Goal: Task Accomplishment & Management: Manage account settings

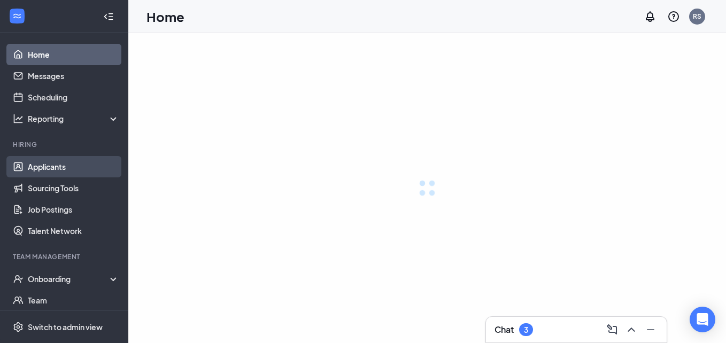
click at [56, 165] on link "Applicants" at bounding box center [73, 166] width 91 height 21
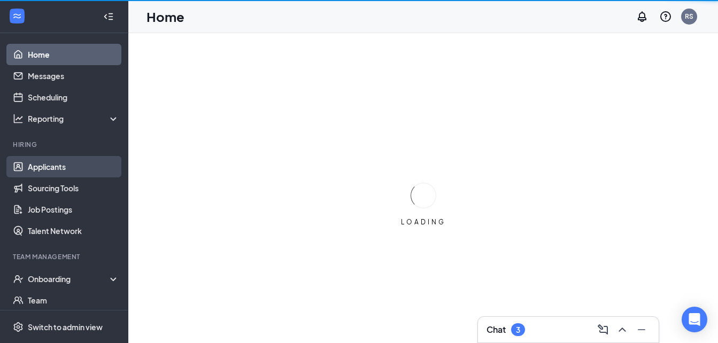
click at [56, 165] on link "Applicants" at bounding box center [73, 166] width 91 height 21
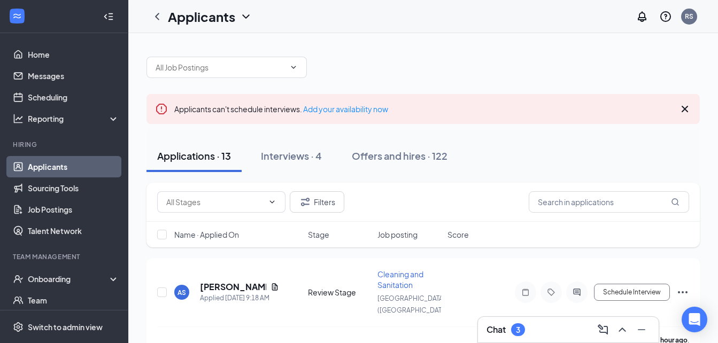
click at [684, 111] on icon "Cross" at bounding box center [684, 109] width 13 height 13
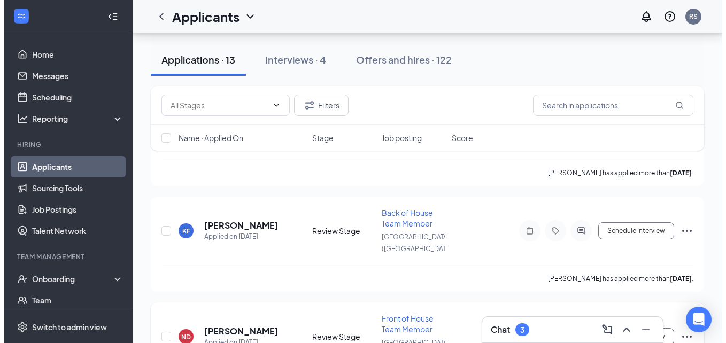
scroll to position [1078, 0]
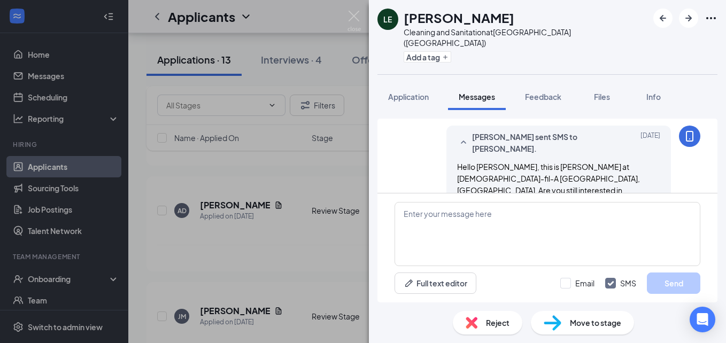
scroll to position [385, 0]
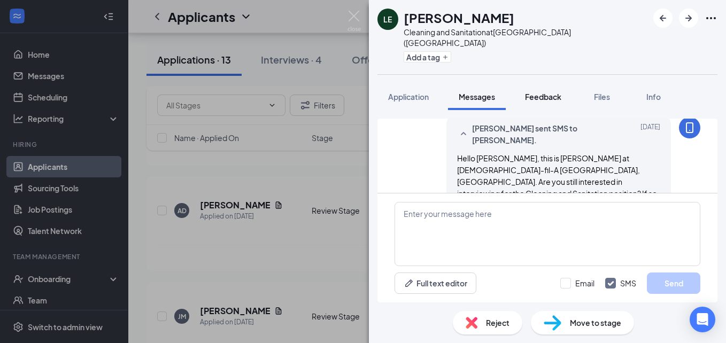
click at [542, 92] on span "Feedback" at bounding box center [543, 97] width 36 height 10
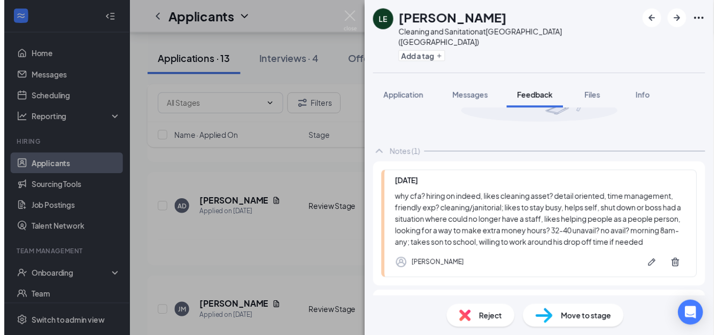
scroll to position [162, 0]
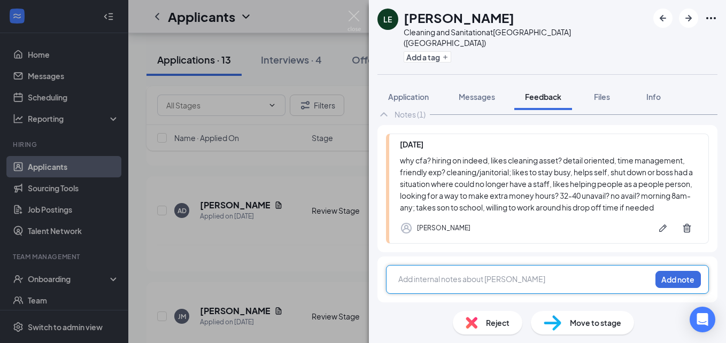
click at [441, 274] on div at bounding box center [525, 279] width 252 height 11
click at [676, 276] on button "Add note" at bounding box center [677, 279] width 45 height 17
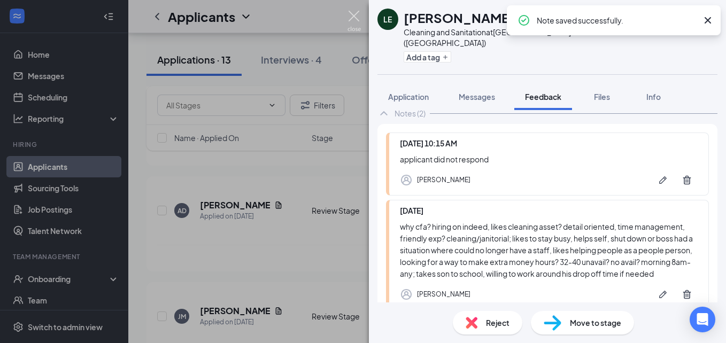
click at [353, 15] on img at bounding box center [353, 21] width 13 height 21
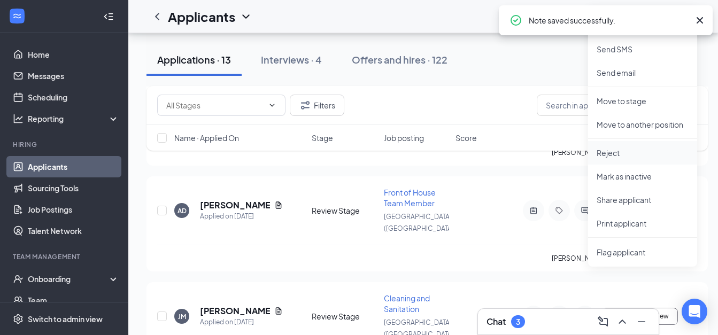
click at [609, 153] on p "Reject" at bounding box center [642, 152] width 92 height 11
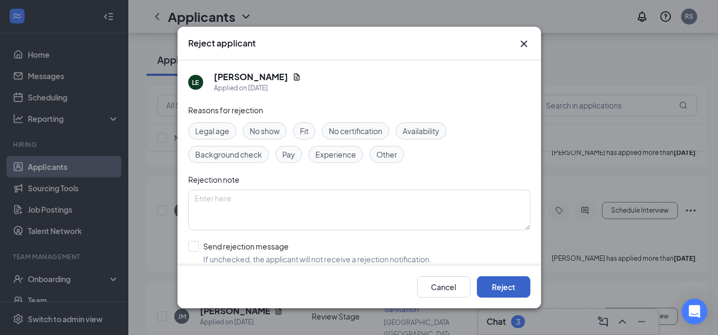
click at [510, 290] on button "Reject" at bounding box center [503, 286] width 53 height 21
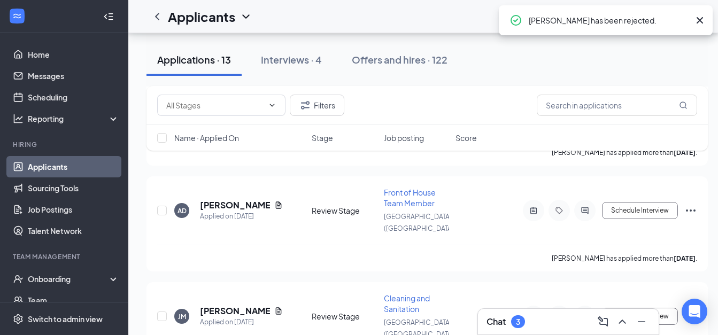
scroll to position [992, 0]
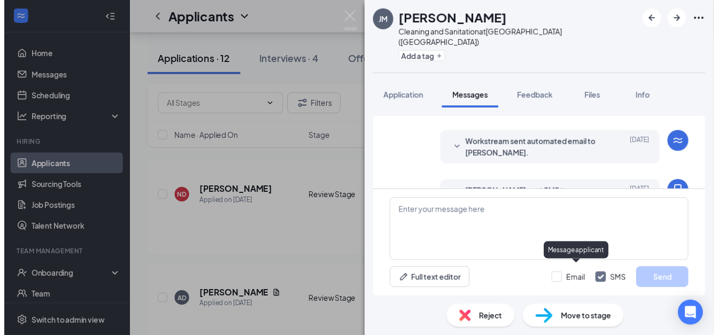
scroll to position [301, 0]
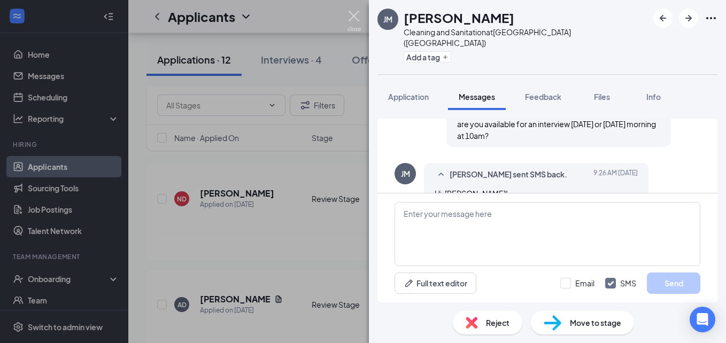
click at [355, 15] on img at bounding box center [353, 21] width 13 height 21
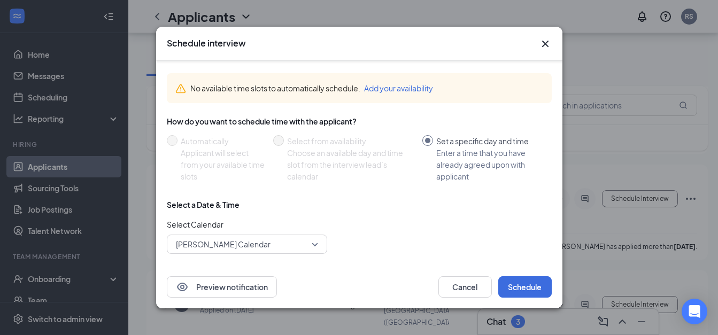
scroll to position [55, 0]
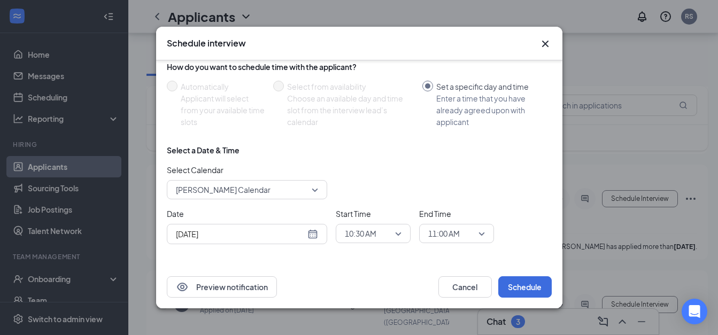
click at [311, 231] on div "[DATE]" at bounding box center [247, 234] width 142 height 12
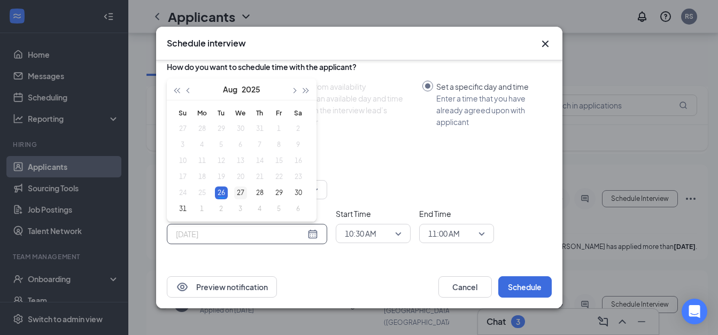
type input "[DATE]"
click at [238, 191] on div "27" at bounding box center [240, 192] width 13 height 13
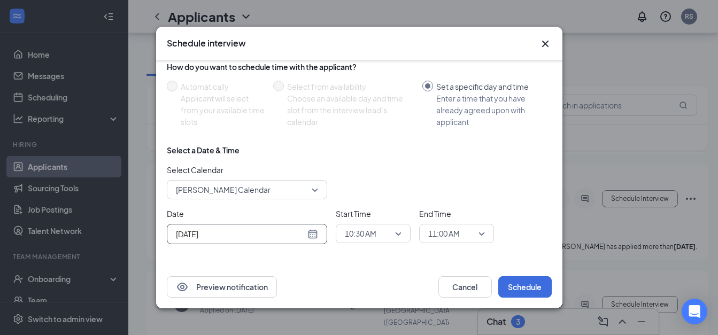
click at [372, 231] on span "10:30 AM" at bounding box center [361, 233] width 32 height 16
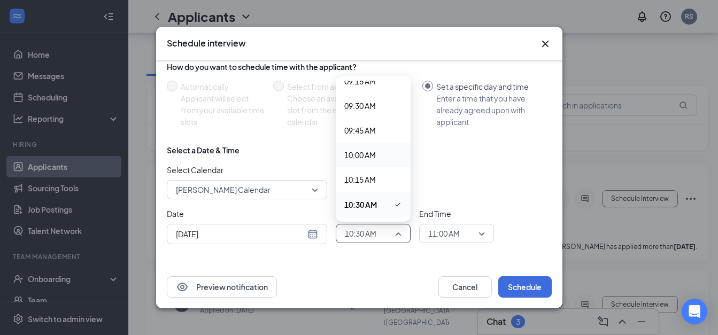
click at [366, 151] on span "10:00 AM" at bounding box center [360, 155] width 32 height 12
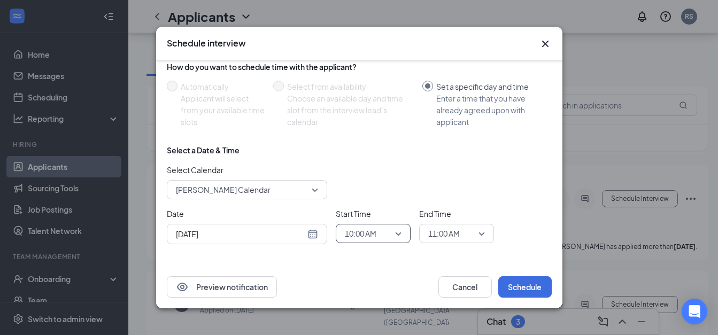
click at [450, 236] on span "11:00 AM" at bounding box center [444, 233] width 32 height 16
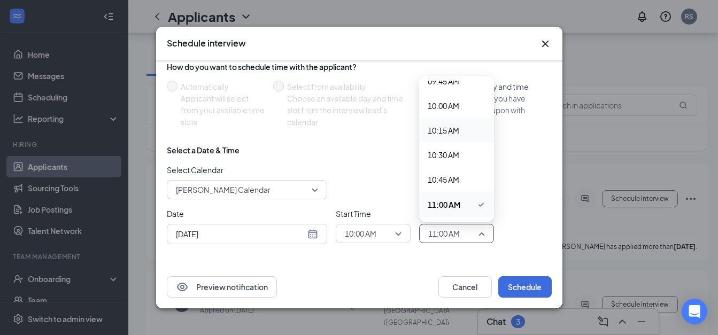
click at [443, 131] on span "10:15 AM" at bounding box center [443, 130] width 32 height 12
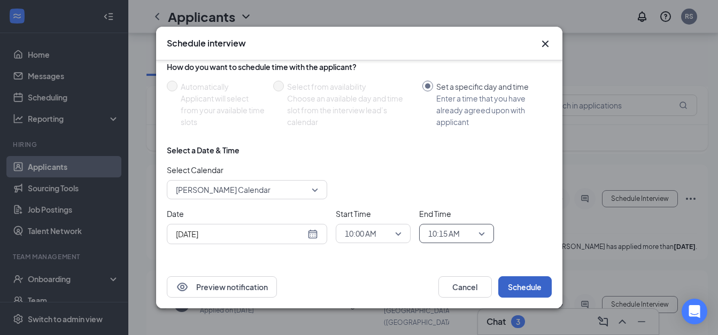
click at [514, 282] on button "Schedule" at bounding box center [524, 286] width 53 height 21
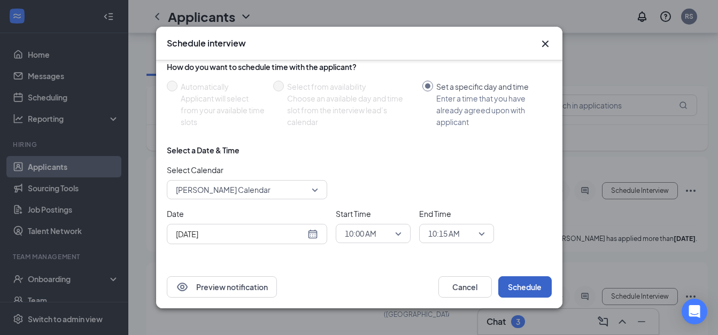
click at [524, 287] on button "Schedule" at bounding box center [524, 286] width 53 height 21
click at [543, 43] on icon "Cross" at bounding box center [544, 44] width 6 height 6
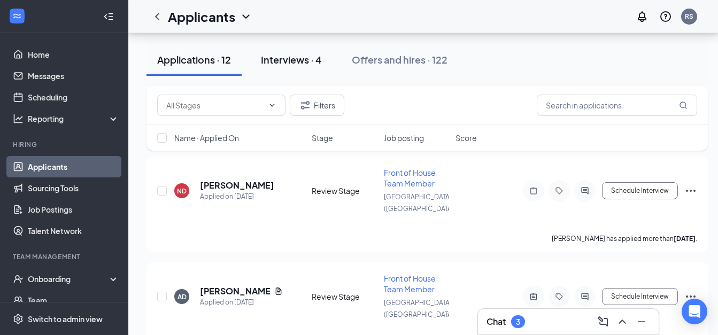
click at [313, 58] on div "Interviews · 4" at bounding box center [291, 59] width 61 height 13
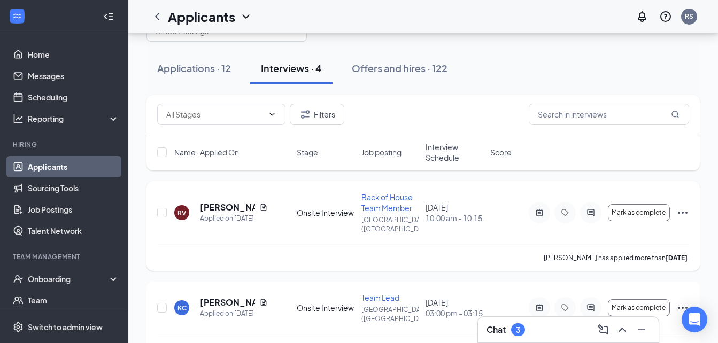
scroll to position [37, 0]
click at [199, 61] on div "Applications · 12" at bounding box center [194, 67] width 74 height 13
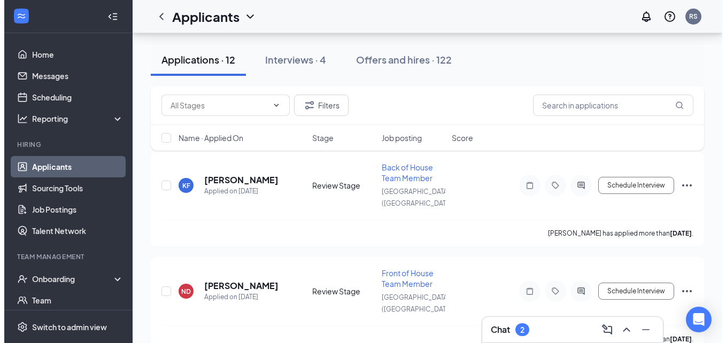
scroll to position [984, 0]
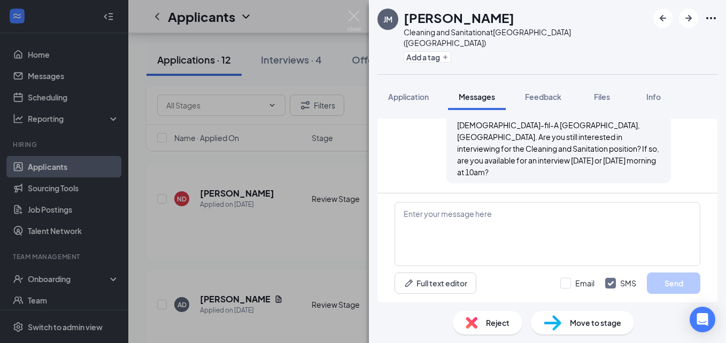
scroll to position [301, 0]
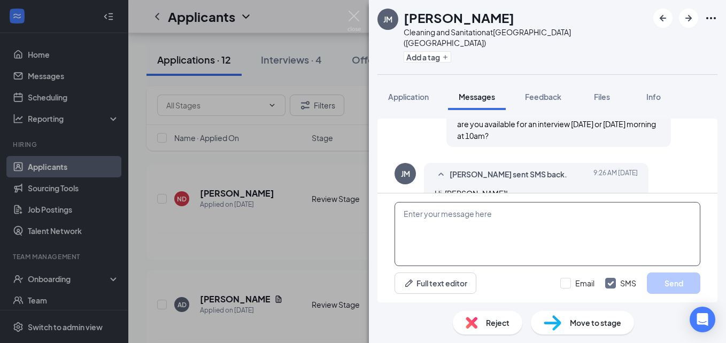
click at [438, 237] on textarea at bounding box center [547, 234] width 306 height 64
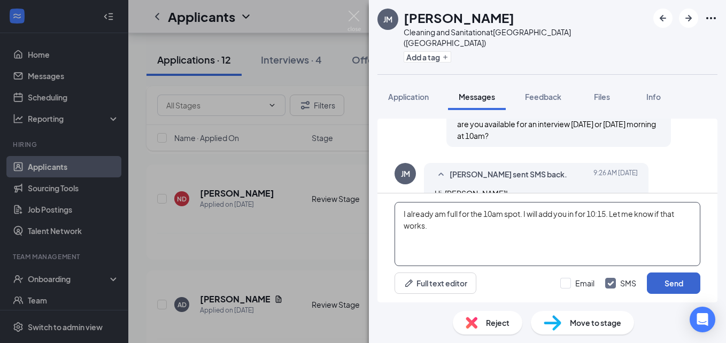
type textarea "I already am full for the 10am spot. I will add you in for 10:15. Let me know i…"
click at [684, 282] on button "Send" at bounding box center [673, 283] width 53 height 21
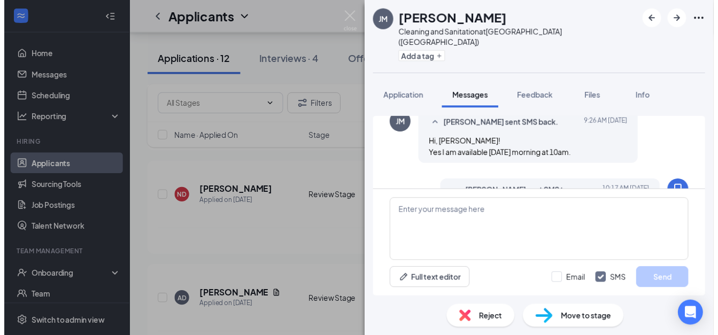
scroll to position [381, 0]
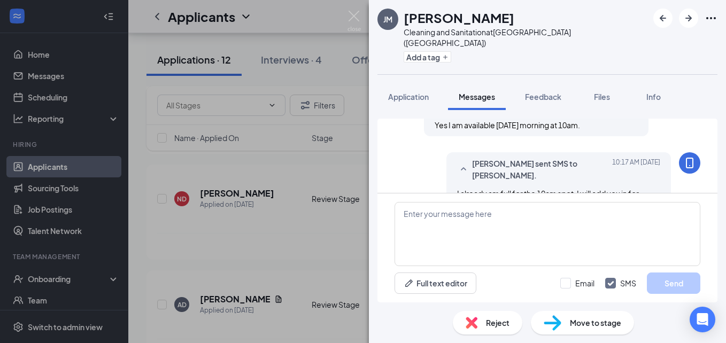
click at [350, 16] on img at bounding box center [353, 21] width 13 height 21
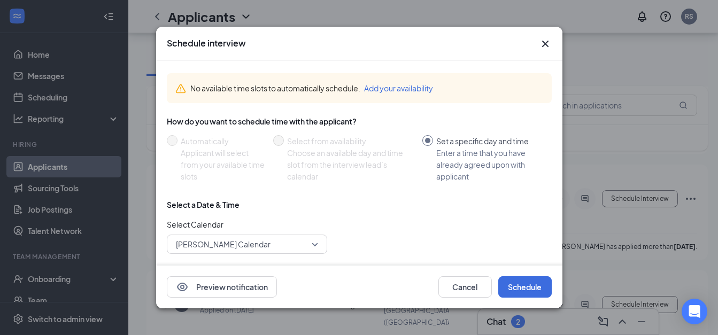
scroll to position [55, 0]
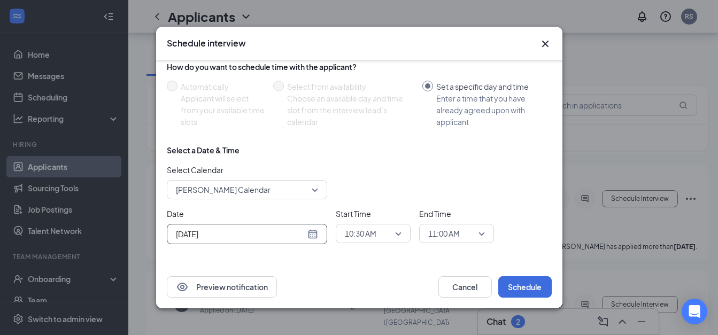
click at [313, 230] on div "[DATE]" at bounding box center [247, 234] width 142 height 12
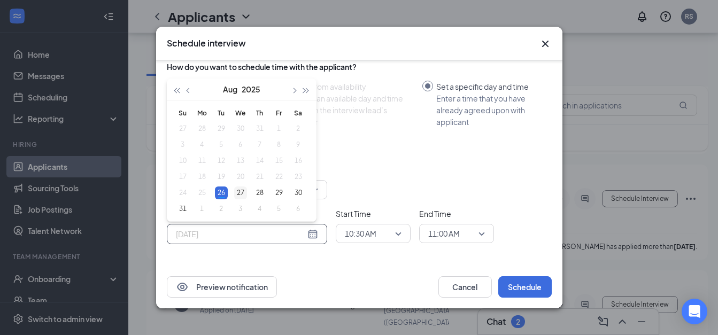
type input "[DATE]"
click at [240, 190] on div "27" at bounding box center [240, 192] width 13 height 13
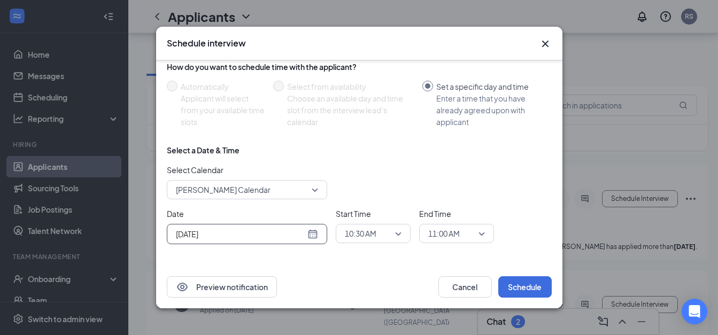
click at [367, 231] on span "10:30 AM" at bounding box center [361, 233] width 32 height 16
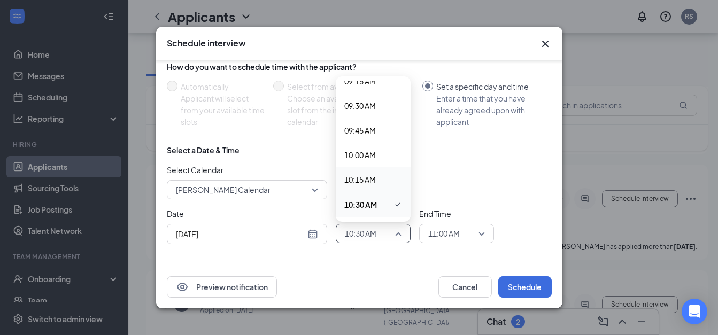
click at [365, 174] on span "10:15 AM" at bounding box center [360, 180] width 32 height 12
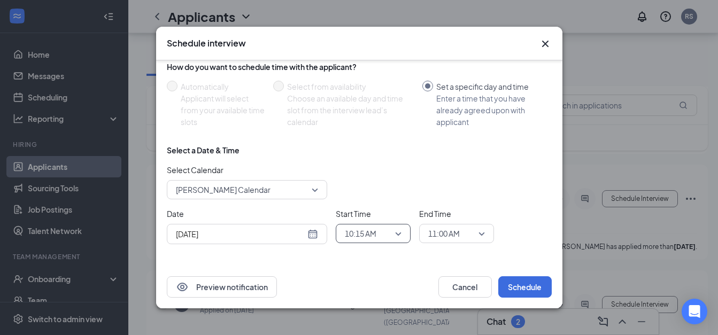
click at [454, 229] on span "11:00 AM" at bounding box center [444, 233] width 32 height 16
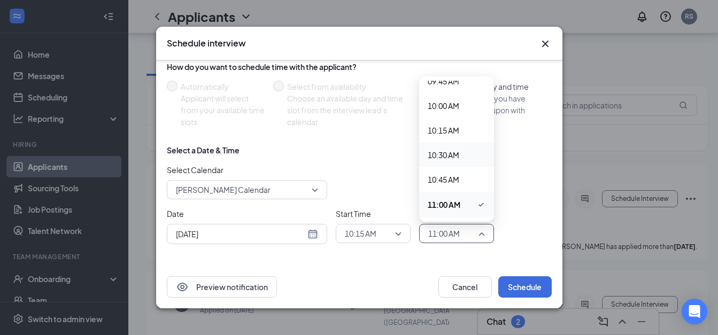
click at [440, 154] on span "10:30 AM" at bounding box center [443, 155] width 32 height 12
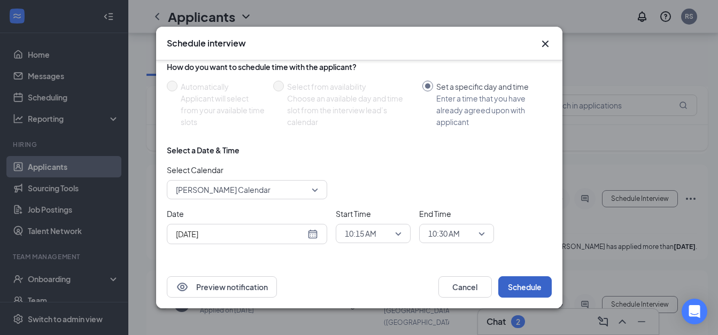
click at [534, 289] on button "Schedule" at bounding box center [524, 286] width 53 height 21
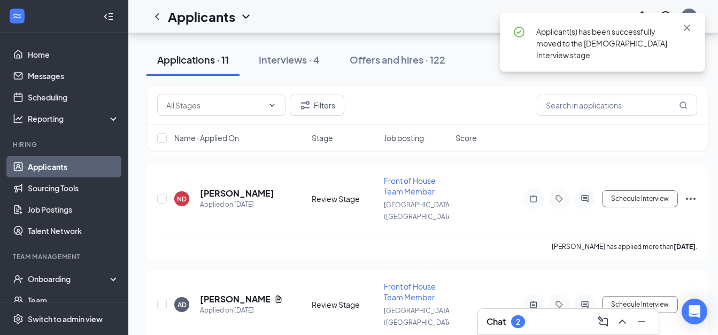
scroll to position [898, 0]
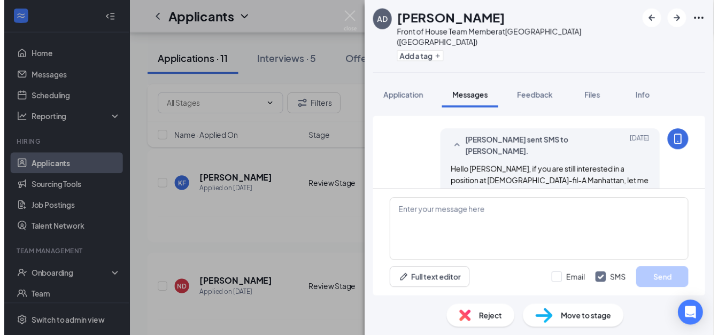
scroll to position [138, 0]
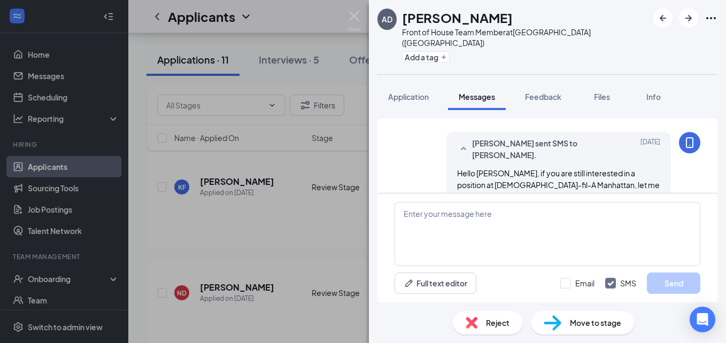
click at [353, 13] on img at bounding box center [353, 21] width 13 height 21
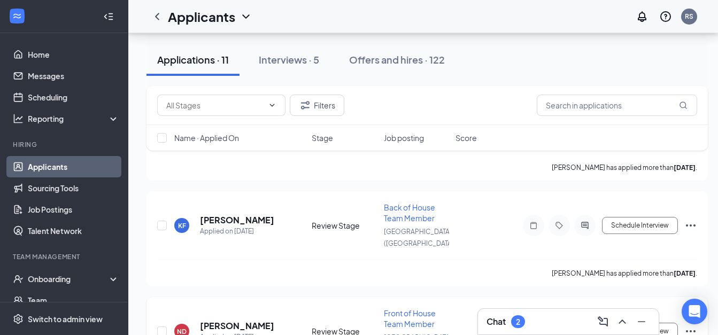
scroll to position [851, 1]
click at [584, 328] on icon "ActiveChat" at bounding box center [584, 331] width 7 height 7
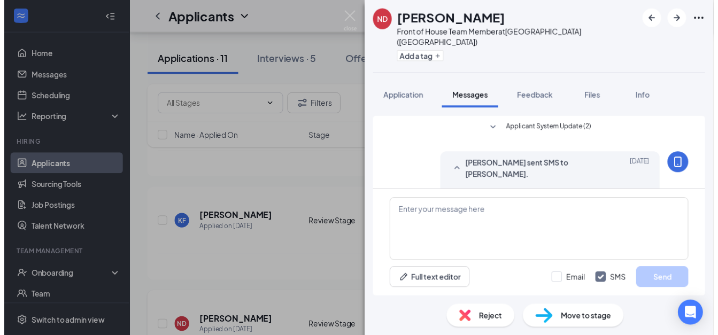
scroll to position [96, 0]
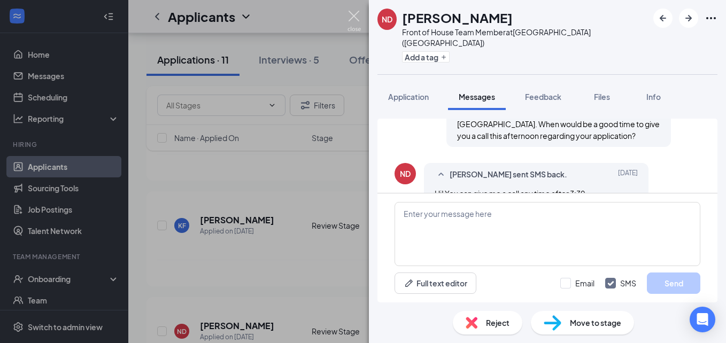
click at [355, 17] on img at bounding box center [353, 21] width 13 height 21
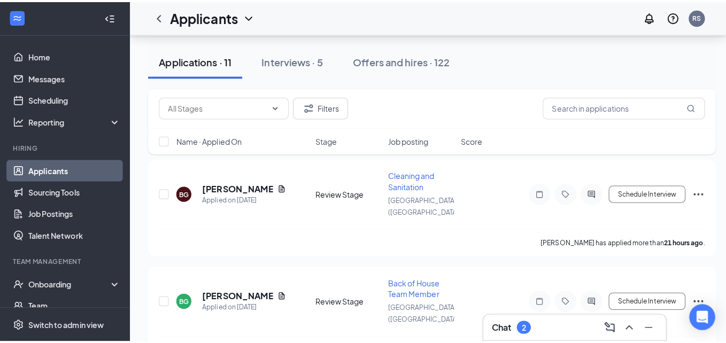
scroll to position [463, 0]
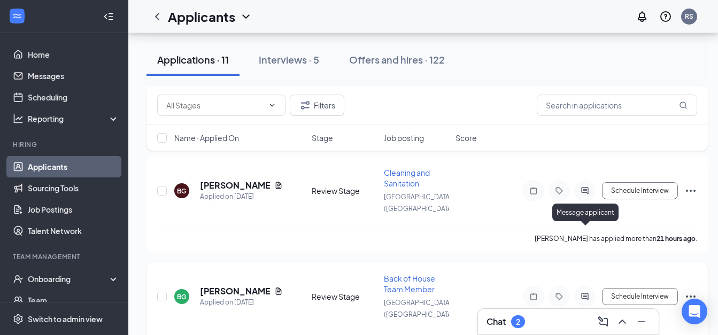
click at [585, 293] on icon "ActiveChat" at bounding box center [584, 296] width 7 height 7
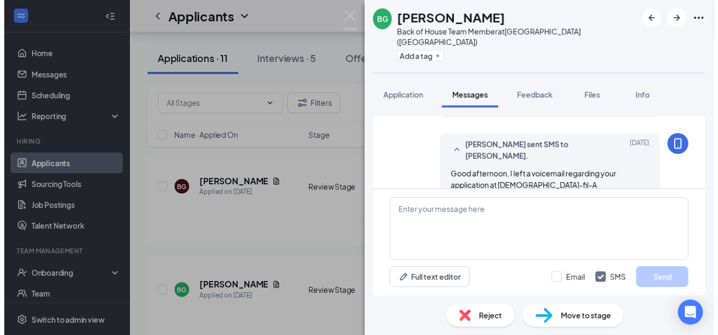
scroll to position [221, 0]
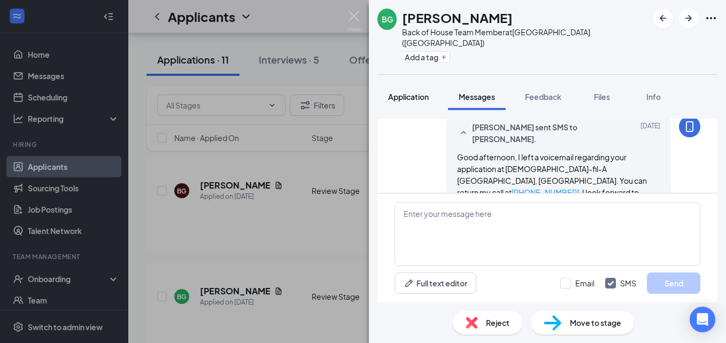
click at [408, 92] on span "Application" at bounding box center [408, 97] width 41 height 10
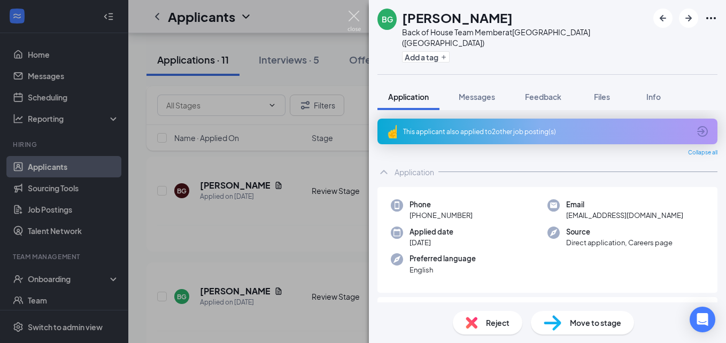
click at [353, 11] on img at bounding box center [353, 21] width 13 height 21
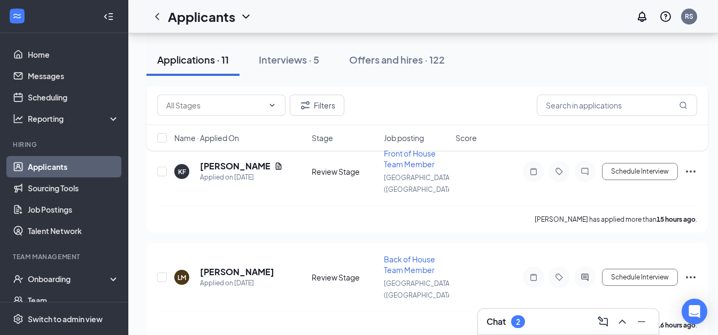
scroll to position [266, 0]
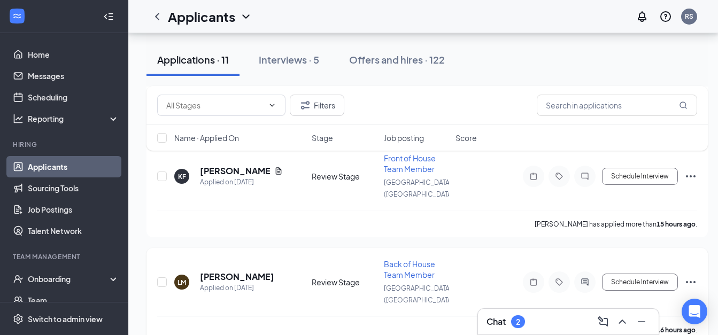
drag, startPoint x: 265, startPoint y: 237, endPoint x: 233, endPoint y: 235, distance: 31.6
click at [233, 271] on h5 "[PERSON_NAME]" at bounding box center [237, 277] width 74 height 12
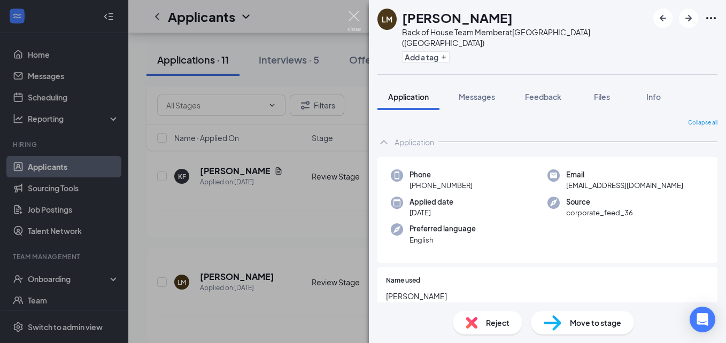
click at [357, 19] on img at bounding box center [353, 21] width 13 height 21
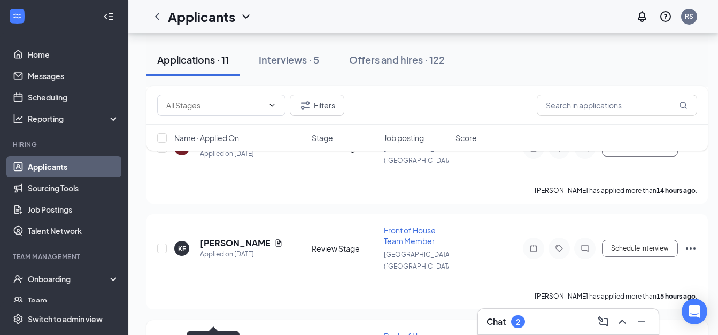
scroll to position [185, 0]
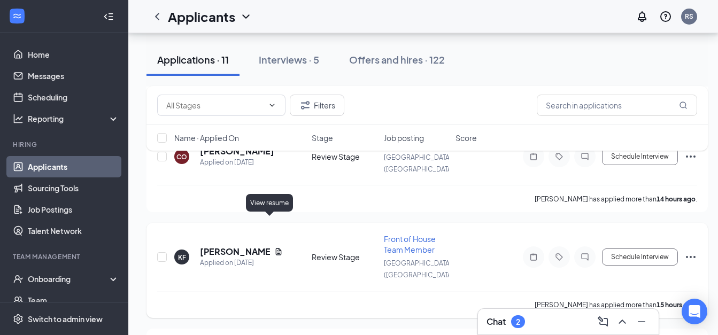
click at [276, 248] on icon "Document" at bounding box center [279, 251] width 6 height 7
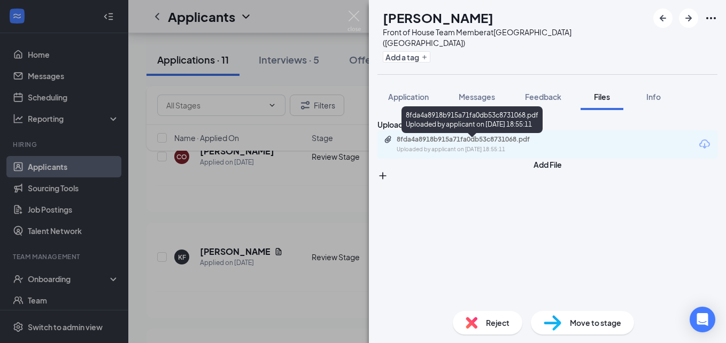
click at [454, 151] on div "Uploaded by applicant on [DATE] 18:55:11" at bounding box center [476, 149] width 160 height 9
click at [450, 144] on div "8fda4a8918b915a71fa0db53c8731068.pdf" at bounding box center [471, 139] width 150 height 9
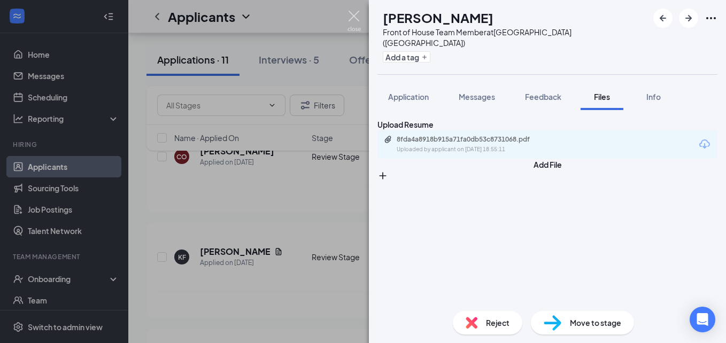
click at [354, 18] on img at bounding box center [353, 21] width 13 height 21
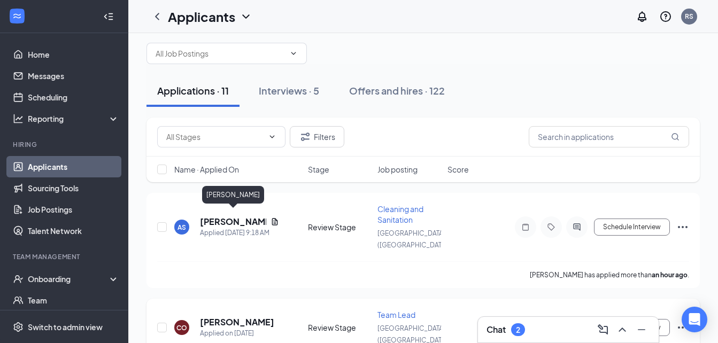
scroll to position [13, 0]
click at [275, 219] on icon "Document" at bounding box center [274, 222] width 6 height 7
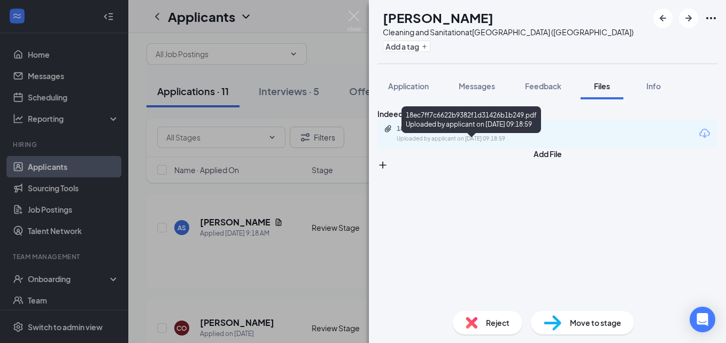
click at [429, 143] on div "18ec7ff7c6622b9382f1d31426b1b249.pdf Uploaded by applicant on [DATE] 09:18:59" at bounding box center [470, 133] width 173 height 19
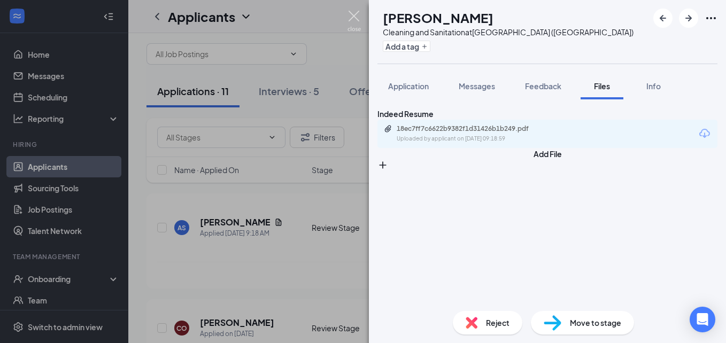
click at [352, 18] on img at bounding box center [353, 21] width 13 height 21
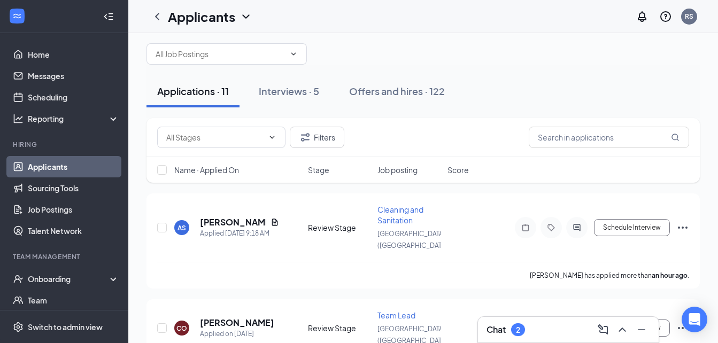
click at [513, 332] on div "2" at bounding box center [518, 329] width 14 height 13
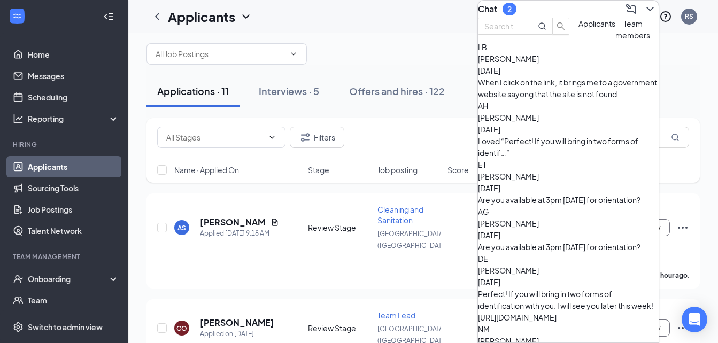
click at [568, 76] on div "[PERSON_NAME] [DATE]" at bounding box center [568, 65] width 181 height 24
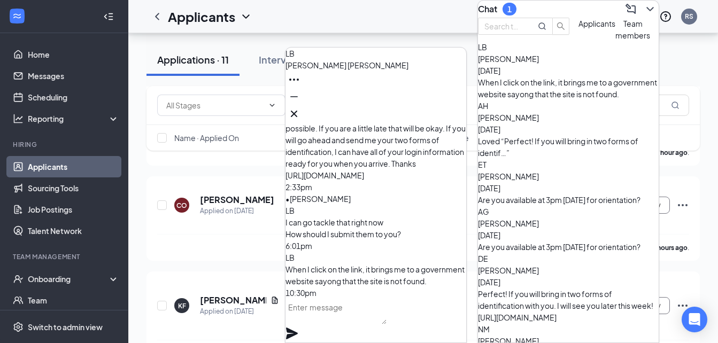
scroll to position [137, 0]
click at [336, 321] on textarea at bounding box center [335, 312] width 101 height 26
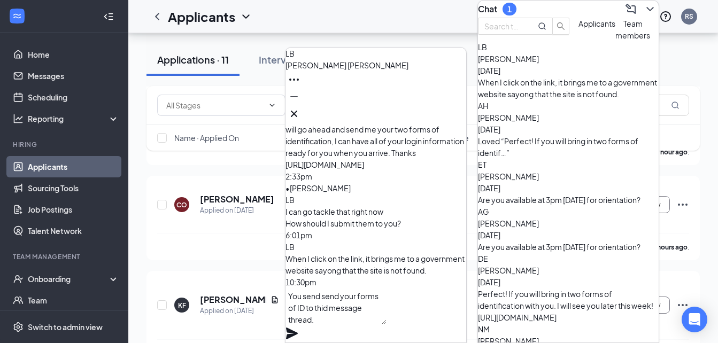
click at [315, 323] on textarea "You send send your forms of ID to thid message thread." at bounding box center [335, 306] width 101 height 36
type textarea "You send send your forms of ID to this message thread."
click at [298, 327] on icon "Plane" at bounding box center [291, 333] width 13 height 13
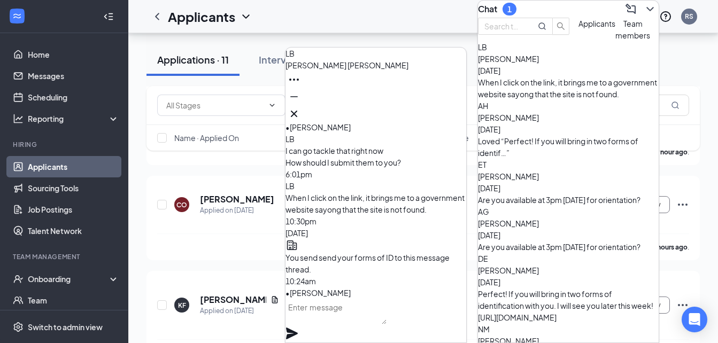
scroll to position [0, 0]
click at [68, 277] on div "Onboarding" at bounding box center [69, 279] width 82 height 11
click at [63, 297] on link "Overview" at bounding box center [73, 302] width 94 height 21
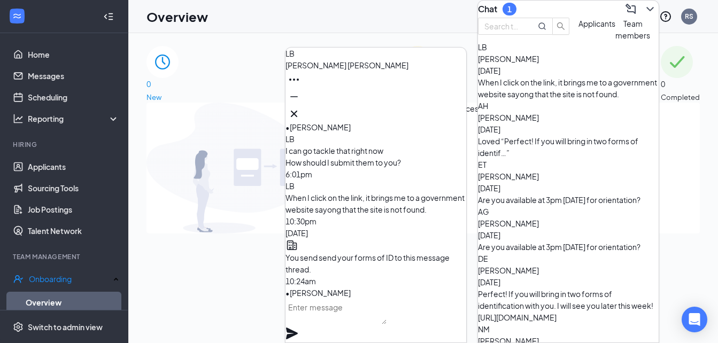
click at [300, 114] on icon "Cross" at bounding box center [293, 113] width 13 height 13
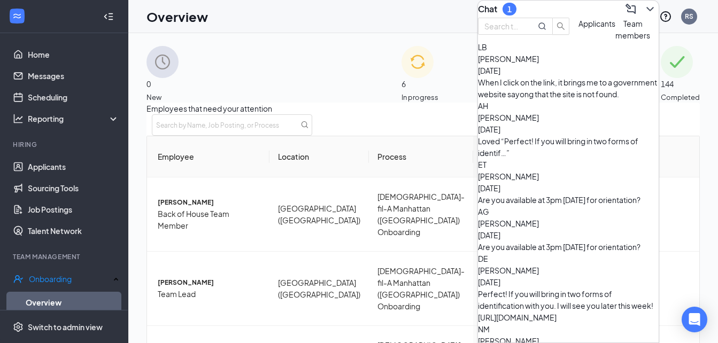
click at [643, 11] on icon "ChevronDown" at bounding box center [649, 9] width 13 height 13
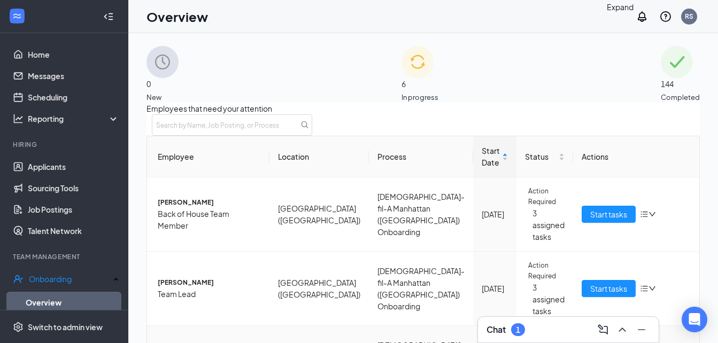
scroll to position [180, 0]
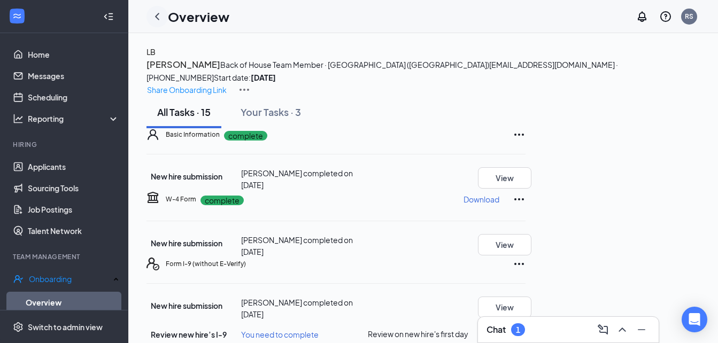
click at [159, 17] on icon "ChevronLeft" at bounding box center [157, 16] width 13 height 13
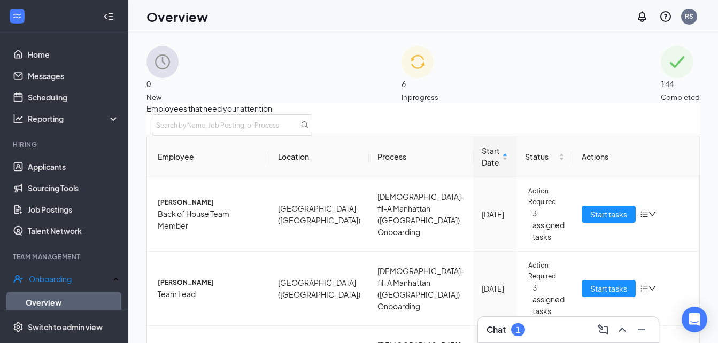
click at [509, 333] on div "Chat 1" at bounding box center [505, 329] width 38 height 13
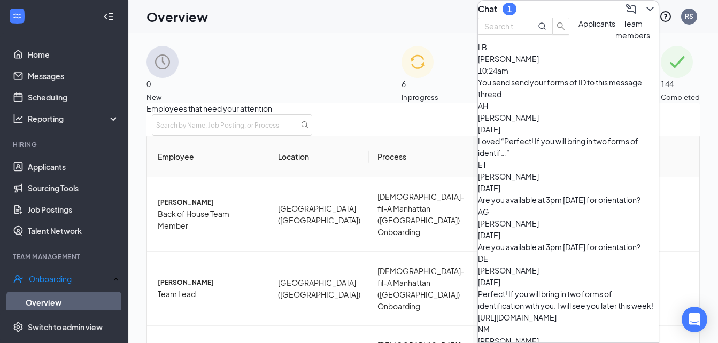
click at [578, 41] on button "Applicants" at bounding box center [596, 30] width 37 height 24
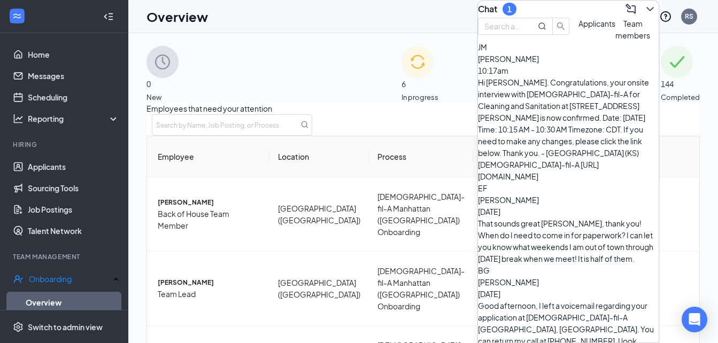
click at [586, 217] on div "That sounds great [PERSON_NAME], thank you! When do I need to come in for paper…" at bounding box center [568, 240] width 181 height 47
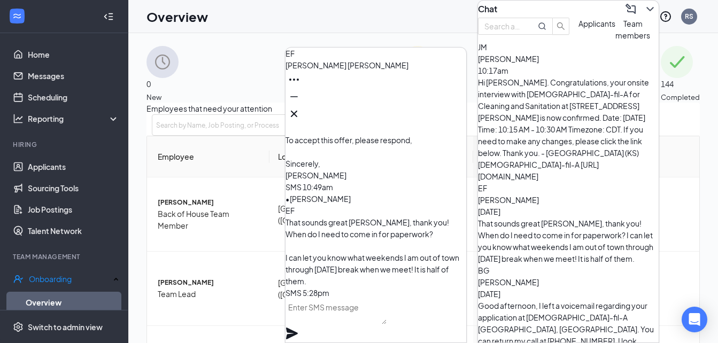
click at [344, 320] on textarea at bounding box center [335, 312] width 101 height 26
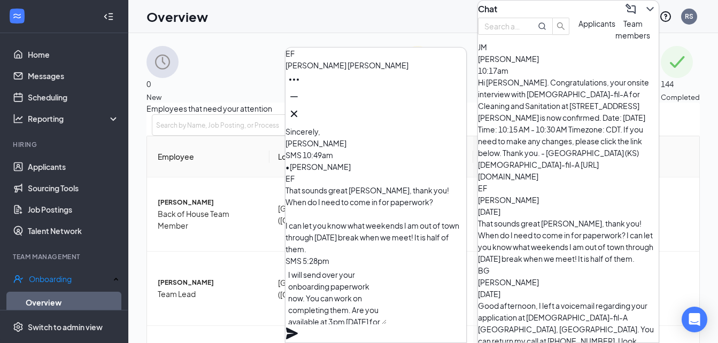
type textarea "I will send over your onboarding paperwork now. You can work on completing them…"
click at [298, 328] on icon "Plane" at bounding box center [292, 334] width 12 height 12
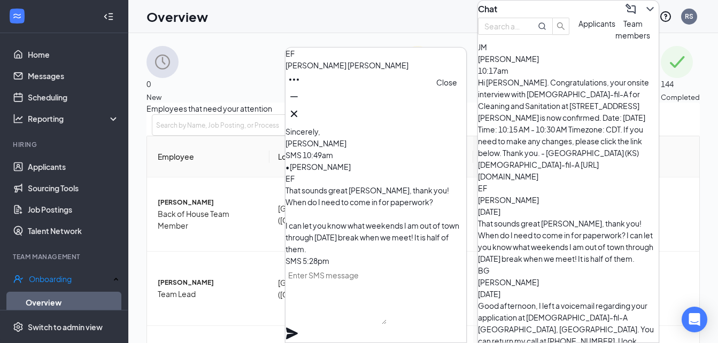
scroll to position [0, 0]
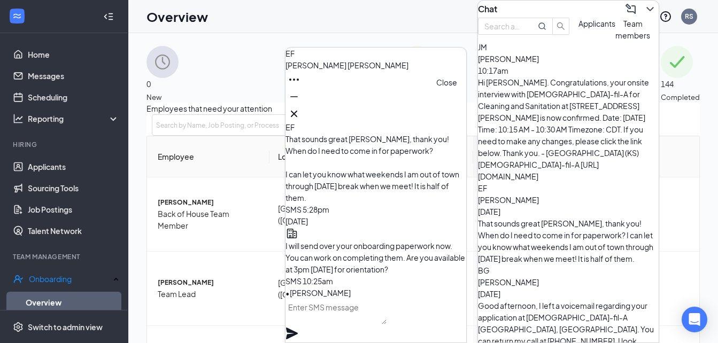
click at [300, 112] on icon "Cross" at bounding box center [293, 113] width 13 height 13
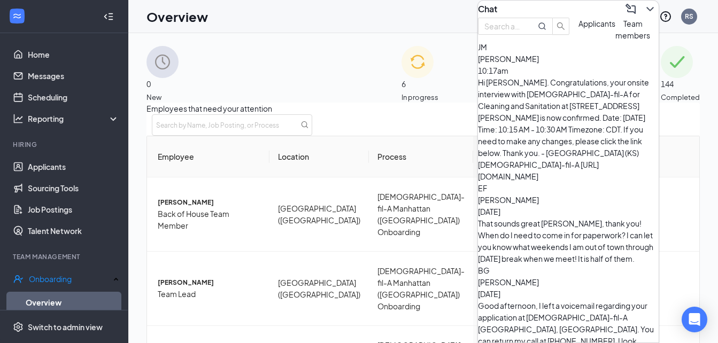
click at [615, 40] on span "Team members" at bounding box center [632, 29] width 35 height 21
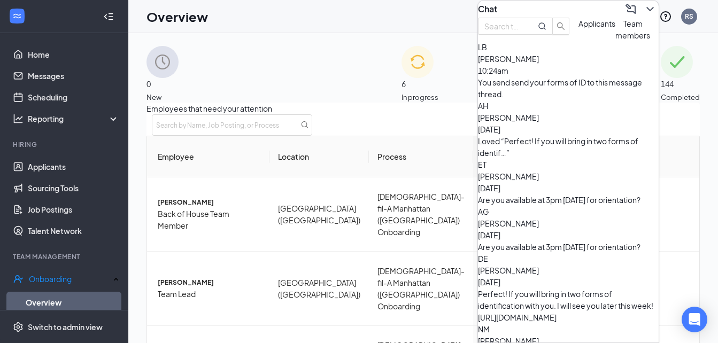
click at [643, 11] on icon "ChevronDown" at bounding box center [649, 9] width 13 height 13
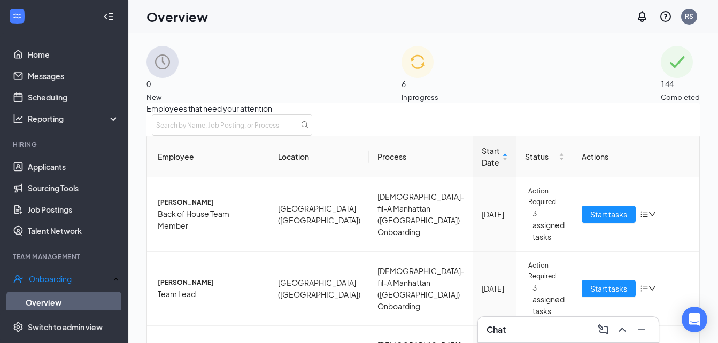
scroll to position [121, 0]
click at [62, 174] on link "Applicants" at bounding box center [73, 166] width 91 height 21
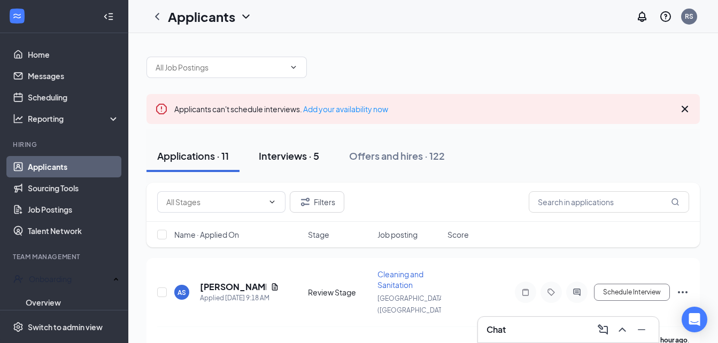
click at [288, 160] on div "Interviews · 5" at bounding box center [289, 155] width 60 height 13
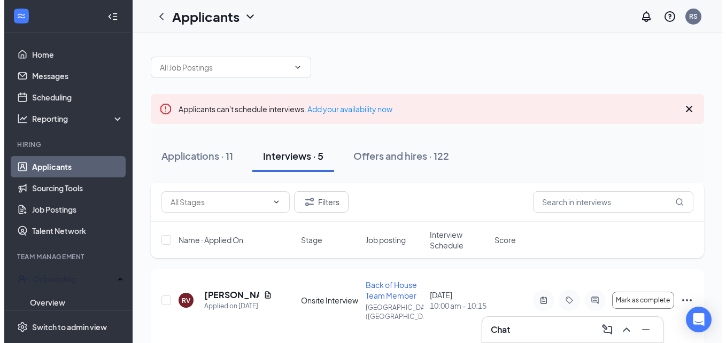
scroll to position [375, 0]
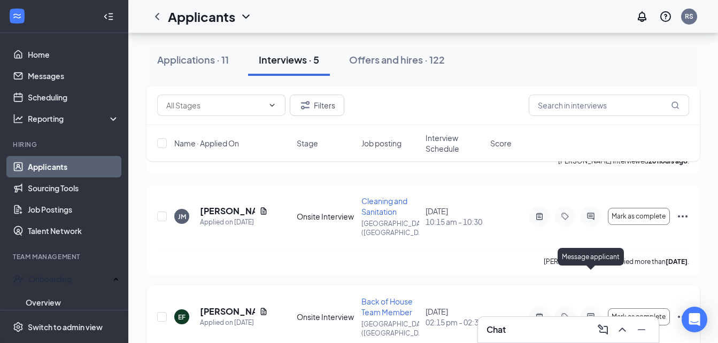
click at [589, 313] on icon "ActiveChat" at bounding box center [590, 316] width 7 height 7
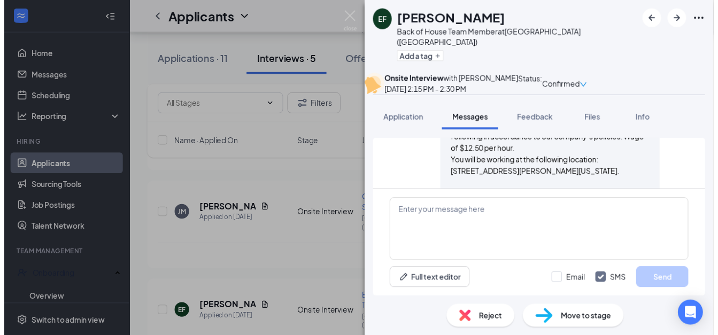
scroll to position [620, 0]
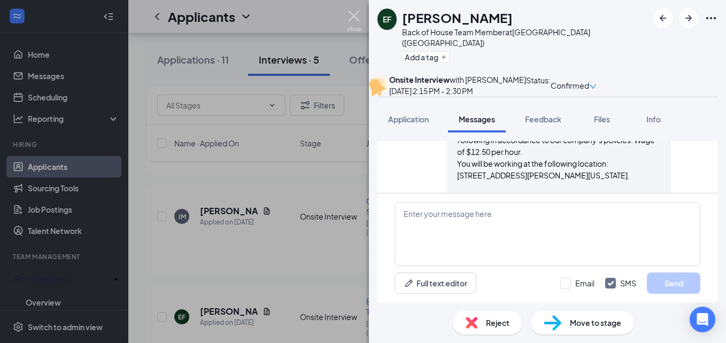
click at [356, 20] on img at bounding box center [353, 21] width 13 height 21
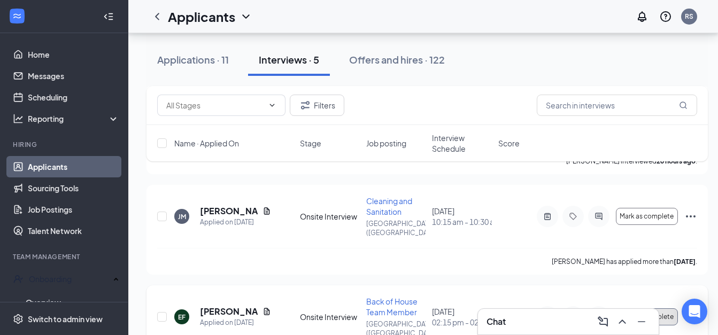
click at [639, 313] on span "Mark as complete" at bounding box center [646, 316] width 54 height 7
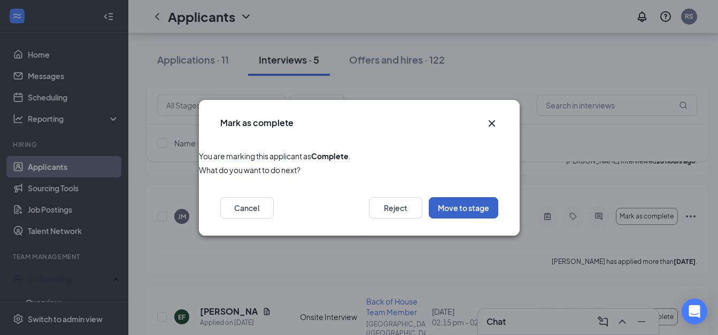
click at [467, 207] on button "Move to stage" at bounding box center [463, 207] width 69 height 21
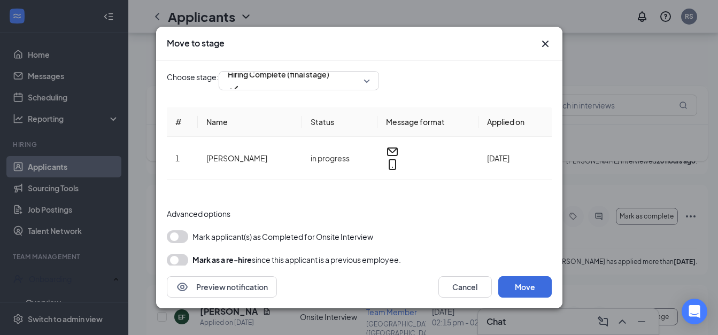
click at [181, 230] on button "button" at bounding box center [177, 236] width 21 height 13
click at [524, 285] on button "Move" at bounding box center [524, 286] width 53 height 21
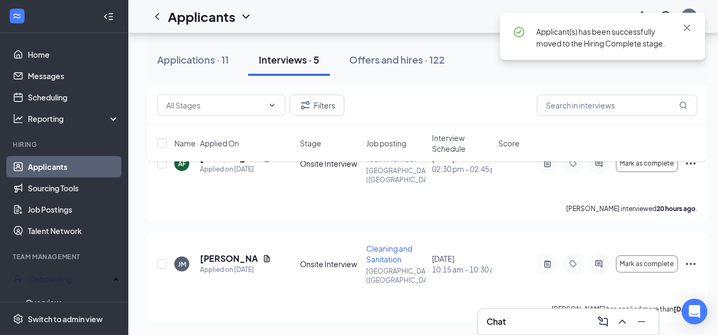
scroll to position [291, 0]
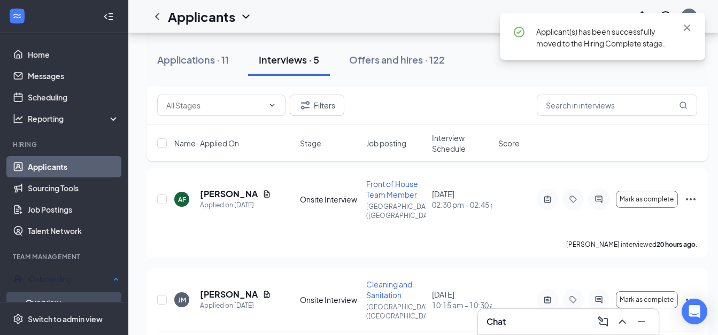
click at [52, 292] on link "Overview" at bounding box center [73, 302] width 94 height 21
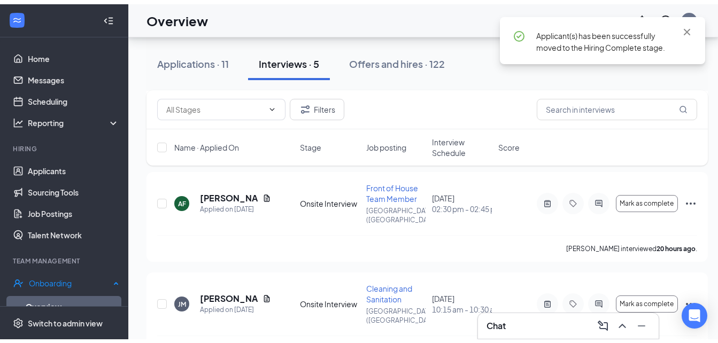
scroll to position [48, 0]
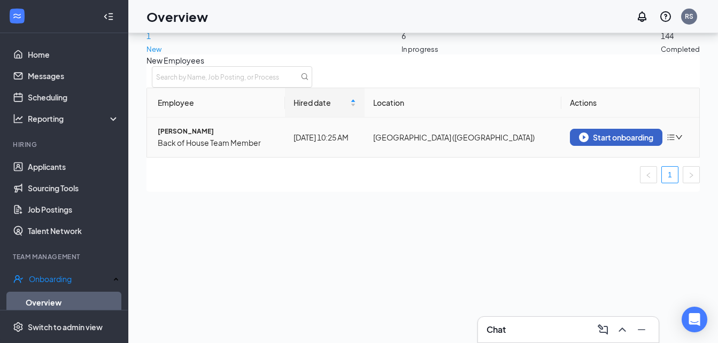
click at [597, 142] on div "Start onboarding" at bounding box center [616, 138] width 74 height 10
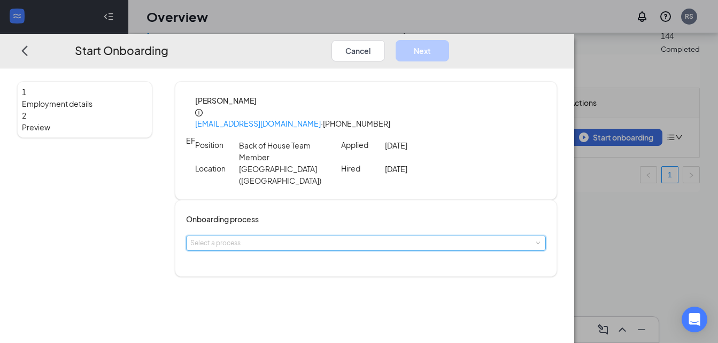
click at [321, 236] on div "Select a process" at bounding box center [366, 243] width 352 height 14
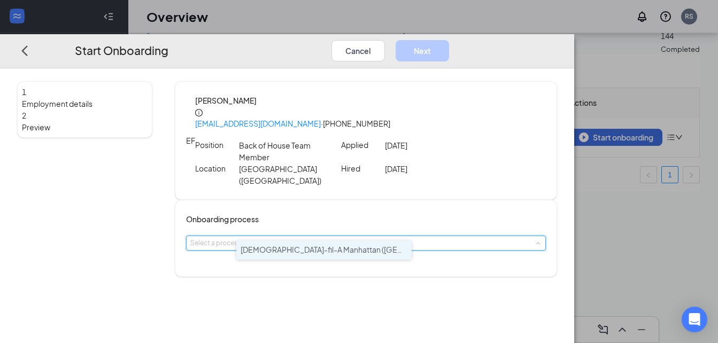
click at [299, 247] on span "[DEMOGRAPHIC_DATA]-fil-A Manhattan ([GEOGRAPHIC_DATA]) Onboarding" at bounding box center [373, 250] width 267 height 10
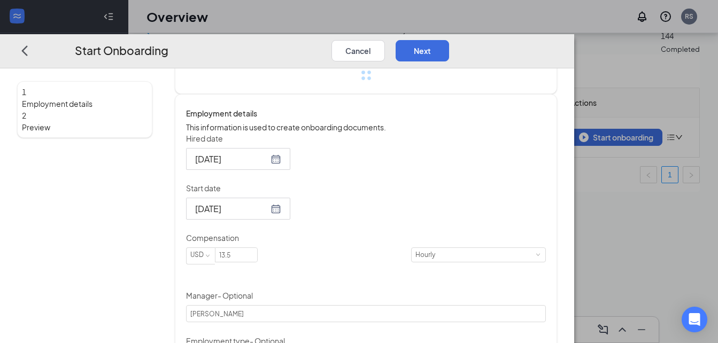
scroll to position [194, 0]
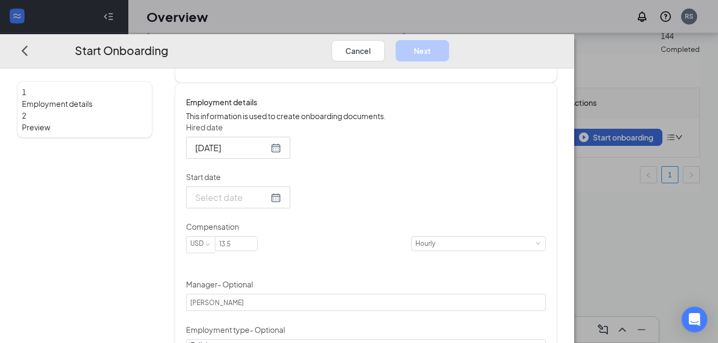
click at [310, 215] on form "Hired date [DATE] Start date Compensation USD 13.5 Hourly Manager - Optional [P…" at bounding box center [366, 289] width 360 height 334
click at [281, 199] on div at bounding box center [238, 197] width 86 height 13
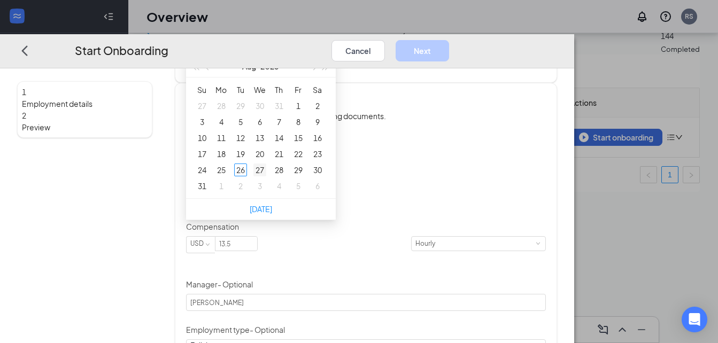
type input "[DATE]"
click at [266, 165] on div "27" at bounding box center [259, 170] width 13 height 13
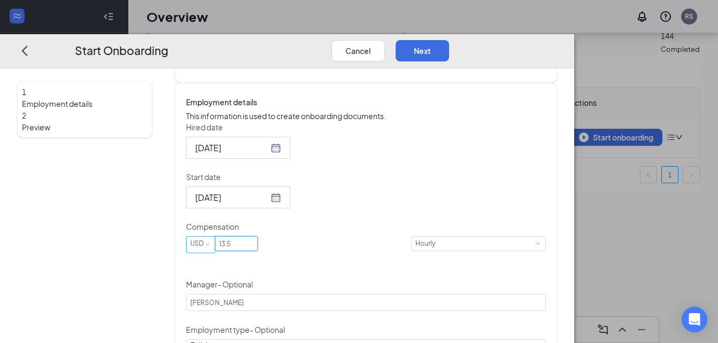
drag, startPoint x: 296, startPoint y: 242, endPoint x: 264, endPoint y: 251, distance: 33.5
click at [264, 251] on span "USD 13.5" at bounding box center [298, 244] width 225 height 17
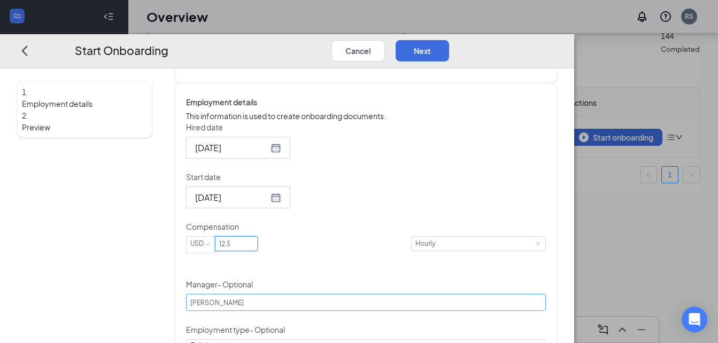
scroll to position [345, 0]
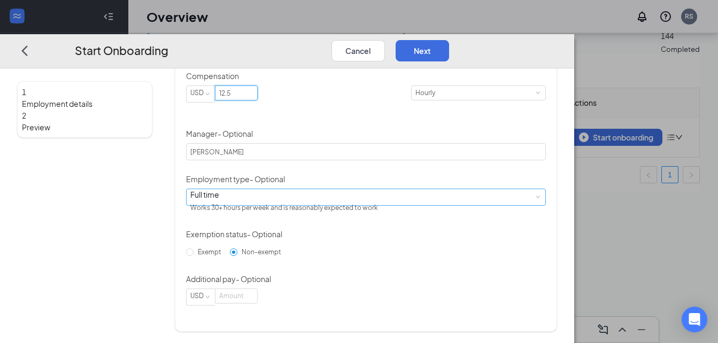
type input "12.5"
click at [274, 199] on div "Full time Works 30+ hours per week and is reasonably expected to work" at bounding box center [287, 202] width 195 height 27
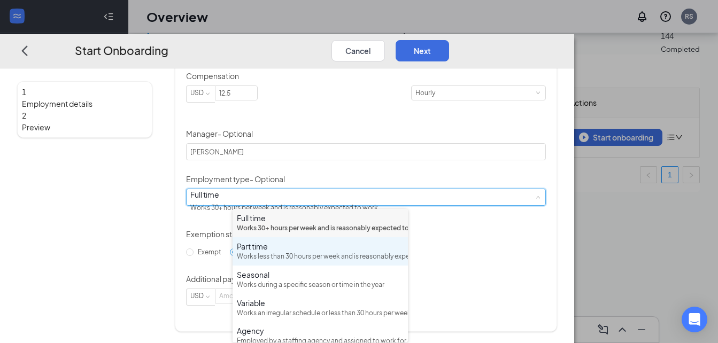
click at [248, 252] on div "Part time" at bounding box center [320, 246] width 167 height 11
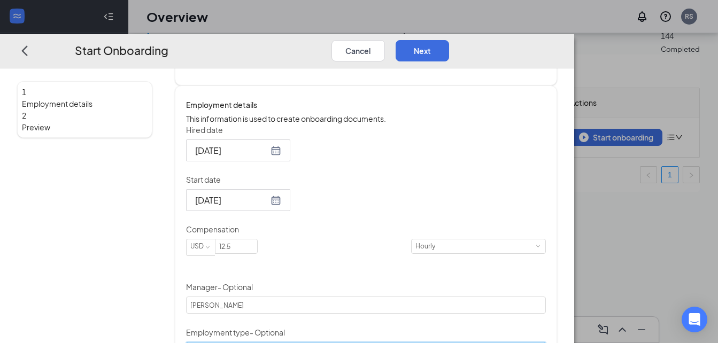
scroll to position [183, 0]
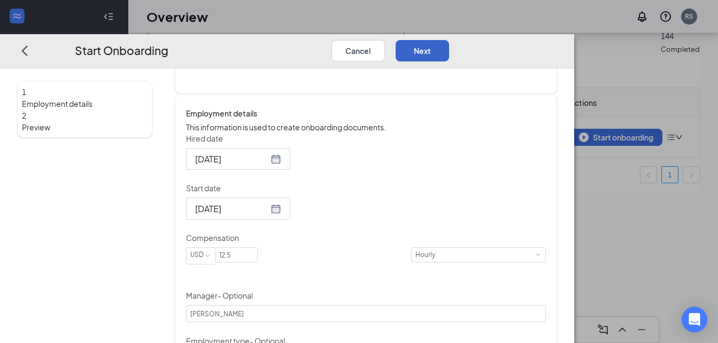
click at [449, 40] on button "Next" at bounding box center [421, 50] width 53 height 21
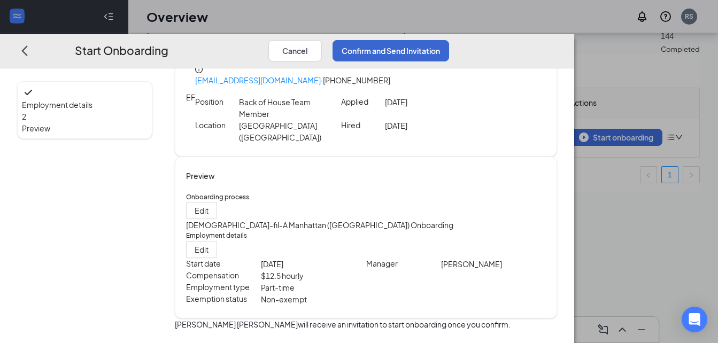
scroll to position [44, 0]
click at [449, 40] on button "Confirm and Send Invitation" at bounding box center [390, 50] width 116 height 21
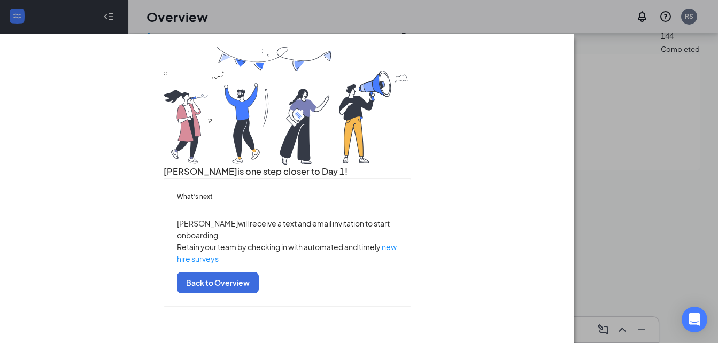
scroll to position [81, 0]
click at [259, 293] on button "Back to Overview" at bounding box center [218, 282] width 82 height 21
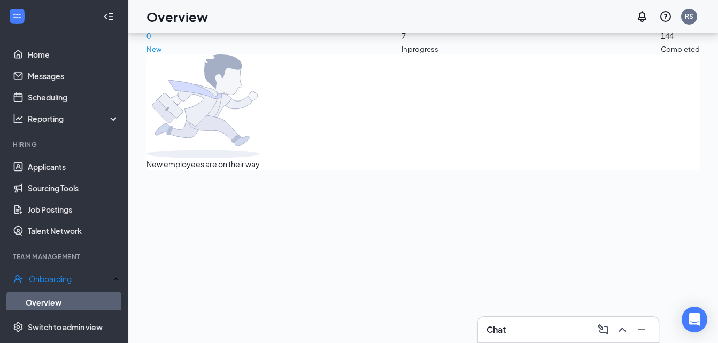
scroll to position [0, 0]
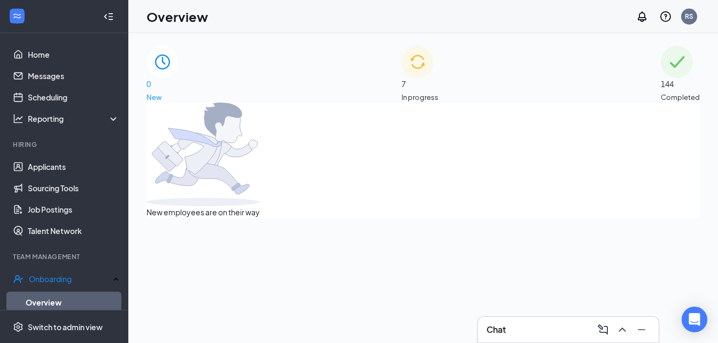
click at [434, 92] on span "In progress" at bounding box center [419, 97] width 37 height 11
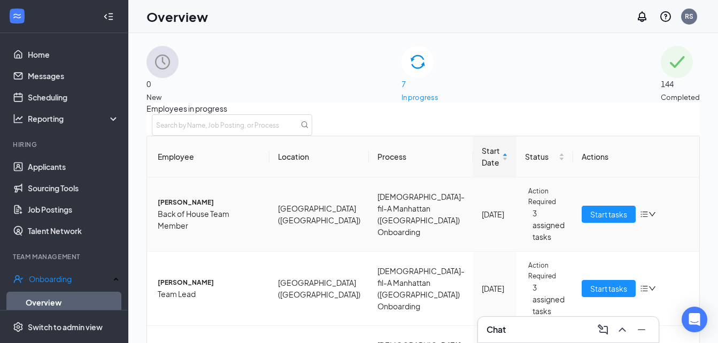
scroll to position [116, 0]
click at [67, 170] on link "Applicants" at bounding box center [73, 166] width 91 height 21
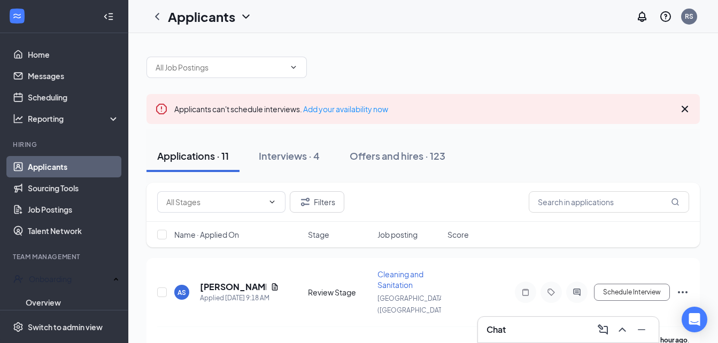
click at [688, 110] on icon "Cross" at bounding box center [684, 109] width 13 height 13
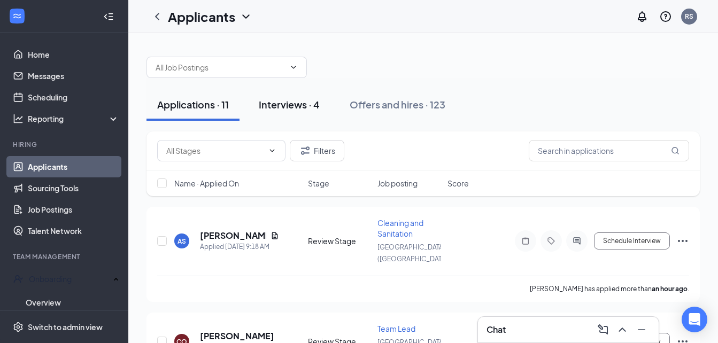
click at [293, 112] on button "Interviews · 4" at bounding box center [289, 105] width 82 height 32
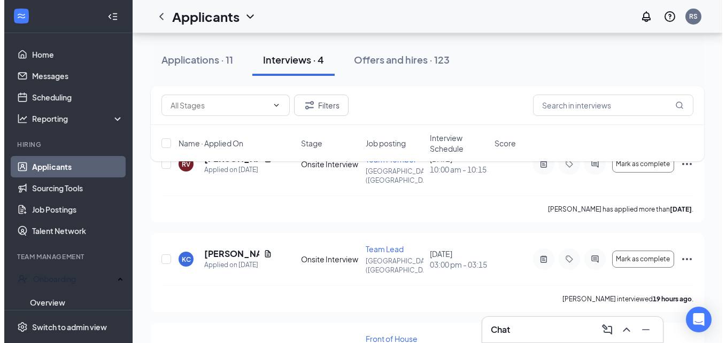
scroll to position [85, 0]
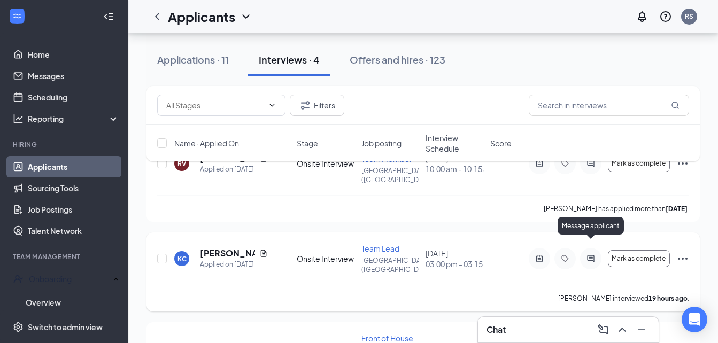
click at [593, 254] on icon "ActiveChat" at bounding box center [590, 258] width 13 height 9
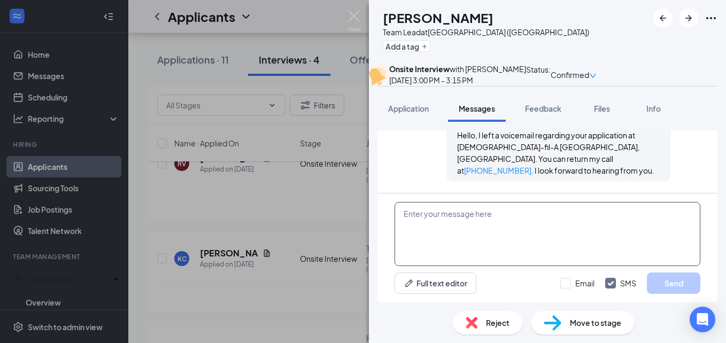
click at [480, 232] on textarea at bounding box center [547, 234] width 306 height 64
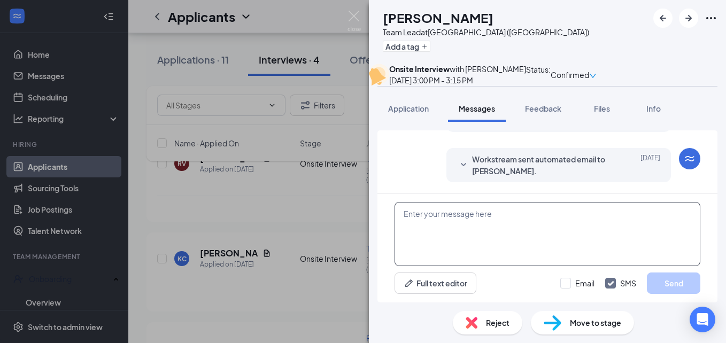
scroll to position [547, 0]
paste textarea "Lionshot, LLC [STREET_ADDRESS][PERSON_NAME][US_STATE] Hello [PERSON_NAME], We a…"
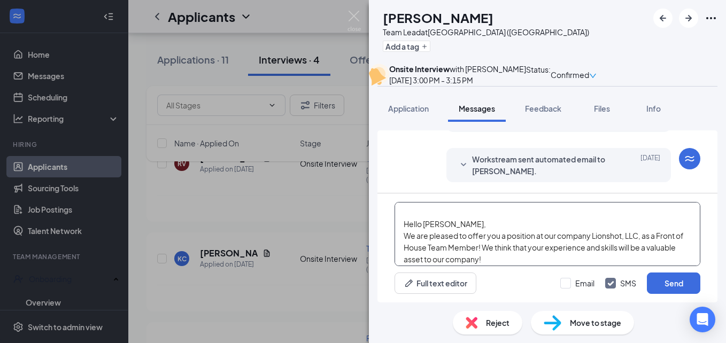
scroll to position [44, 0]
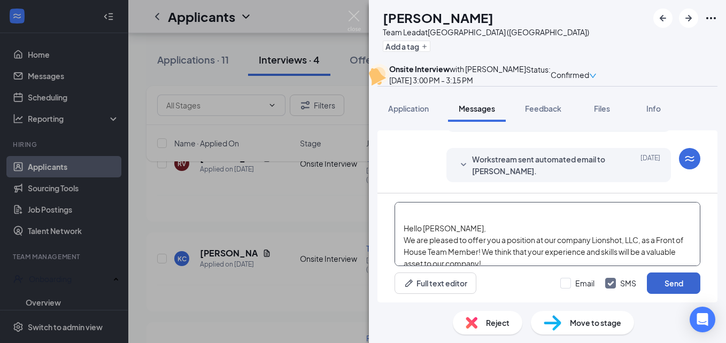
type textarea "Lionshot, LLC [STREET_ADDRESS][PERSON_NAME][US_STATE] Hello [PERSON_NAME], We a…"
click at [671, 280] on button "Send" at bounding box center [673, 283] width 53 height 21
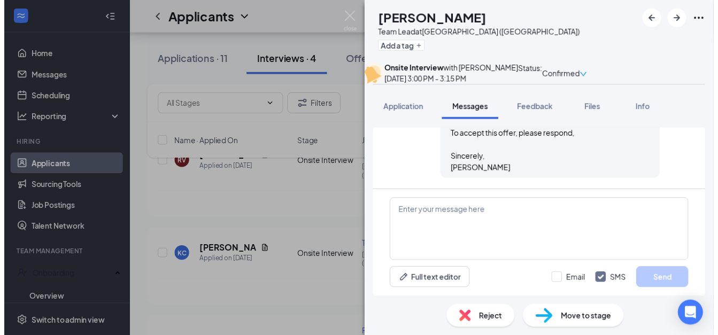
scroll to position [968, 0]
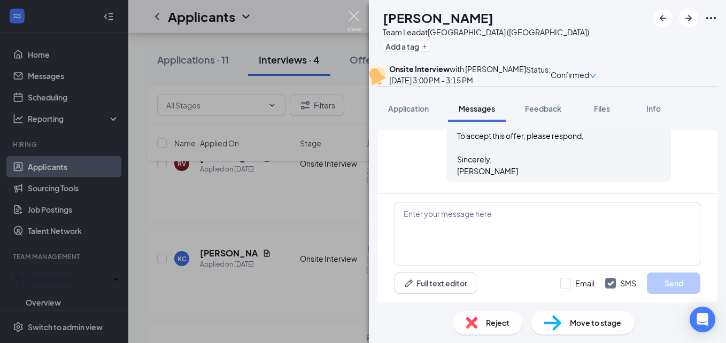
click at [354, 16] on img at bounding box center [353, 21] width 13 height 21
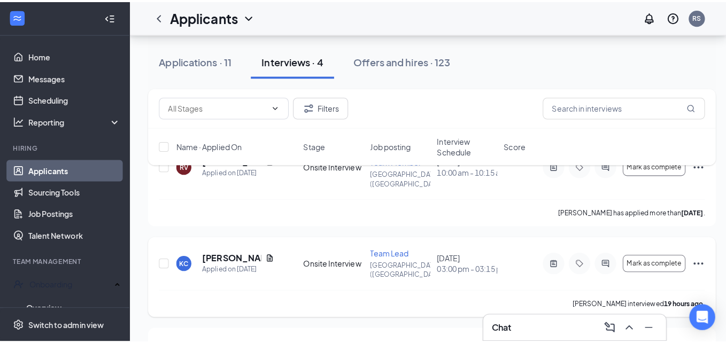
scroll to position [172, 0]
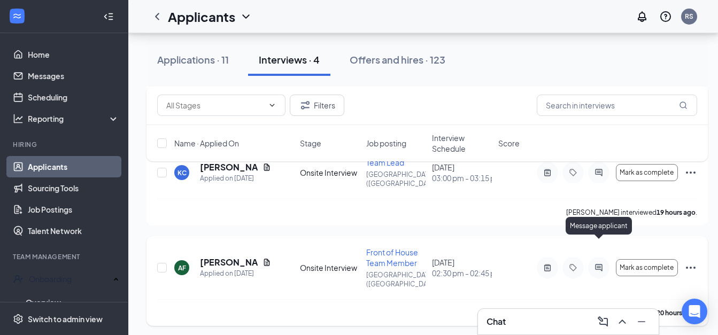
click at [598, 264] on icon "ActiveChat" at bounding box center [598, 267] width 7 height 7
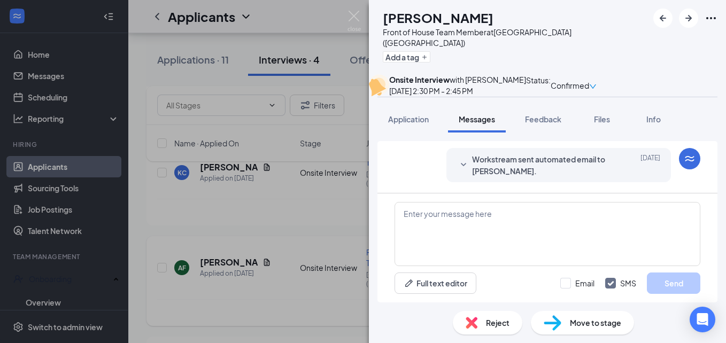
scroll to position [462, 0]
click at [501, 222] on textarea at bounding box center [547, 234] width 306 height 64
paste textarea "Lionshot, LLC [STREET_ADDRESS][PERSON_NAME][US_STATE] Hello [PERSON_NAME], We a…"
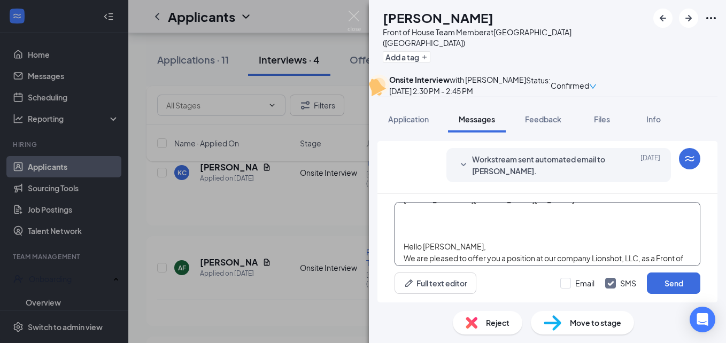
scroll to position [25, 0]
type textarea "Lionshot, LLC [STREET_ADDRESS][PERSON_NAME][US_STATE] Hello [PERSON_NAME], We a…"
click at [658, 281] on button "Send" at bounding box center [673, 283] width 53 height 21
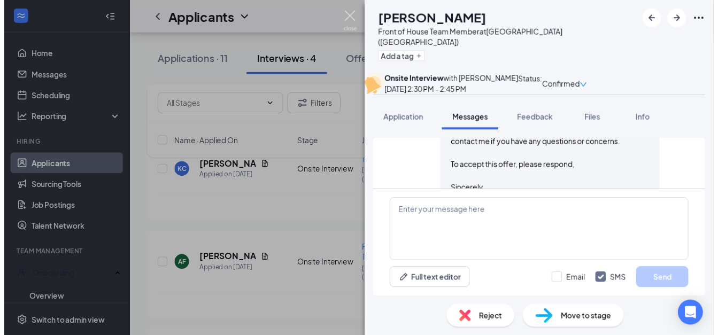
scroll to position [883, 0]
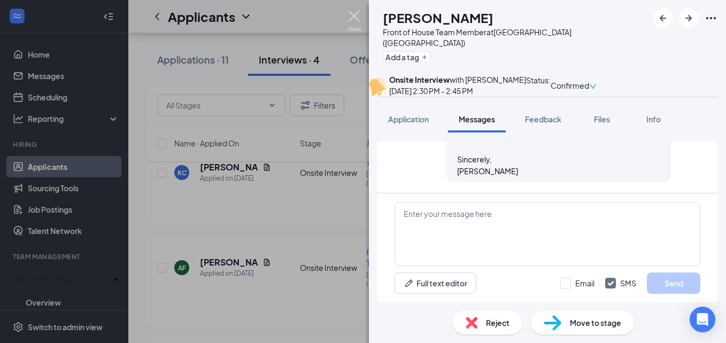
click at [351, 18] on img at bounding box center [353, 21] width 13 height 21
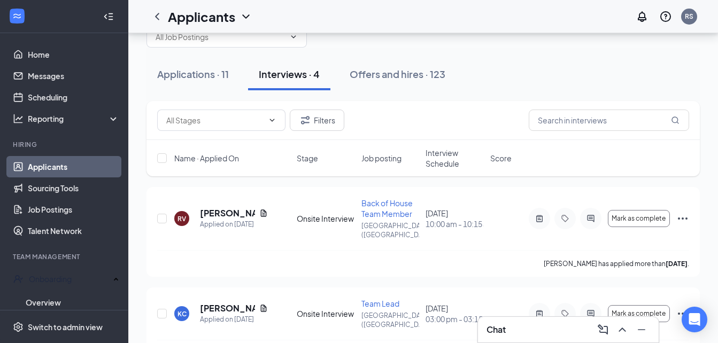
scroll to position [30, 0]
click at [224, 72] on div "Applications · 11" at bounding box center [193, 74] width 72 height 13
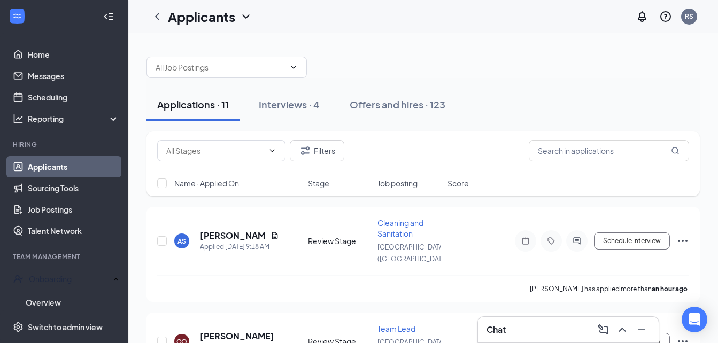
click at [341, 164] on div "Filters" at bounding box center [422, 150] width 553 height 39
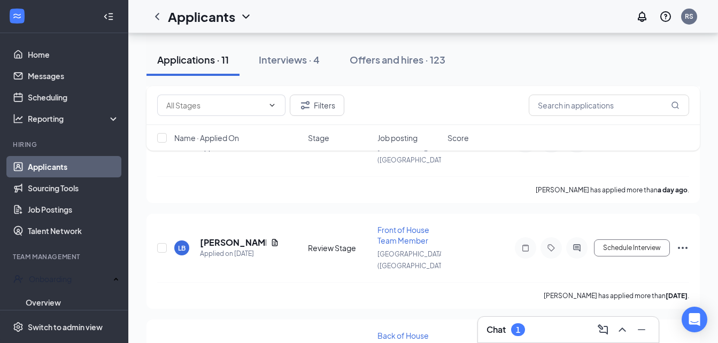
scroll to position [890, 0]
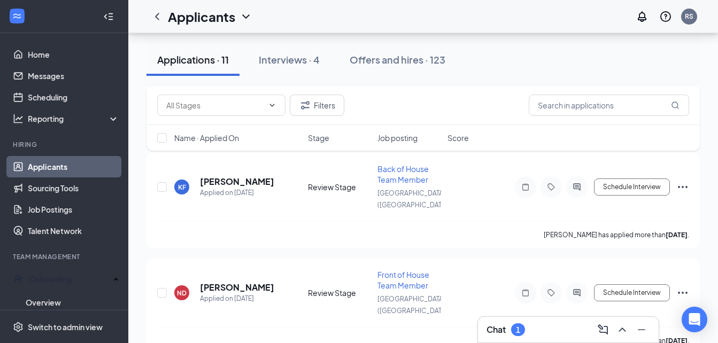
click at [509, 328] on div "Chat 1" at bounding box center [505, 329] width 38 height 13
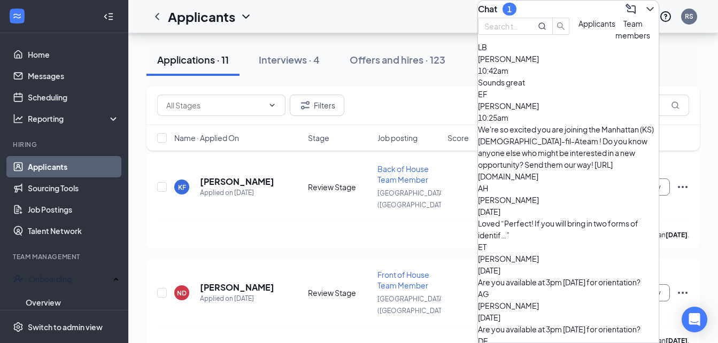
click at [584, 88] on div "Sounds great" at bounding box center [568, 82] width 181 height 12
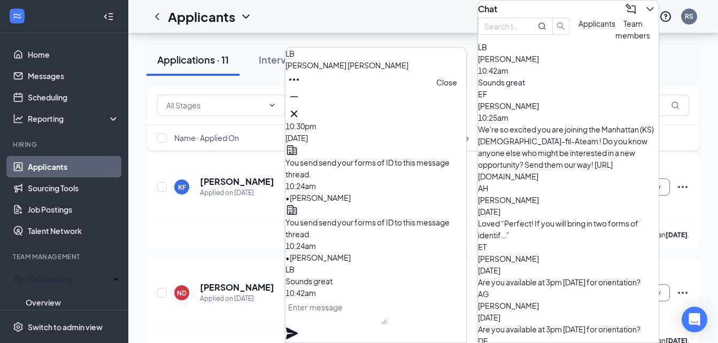
click at [300, 108] on icon "Cross" at bounding box center [293, 113] width 13 height 13
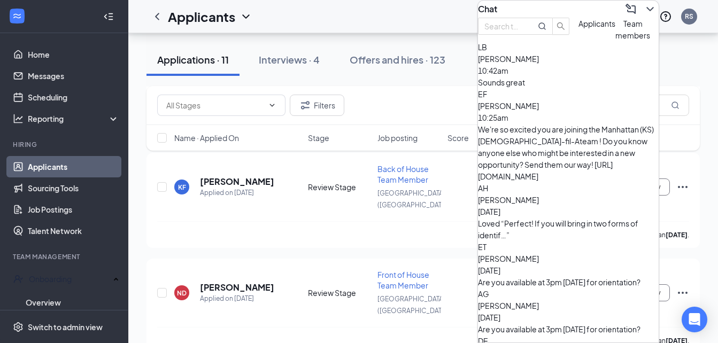
click at [578, 28] on span "Applicants" at bounding box center [596, 24] width 37 height 10
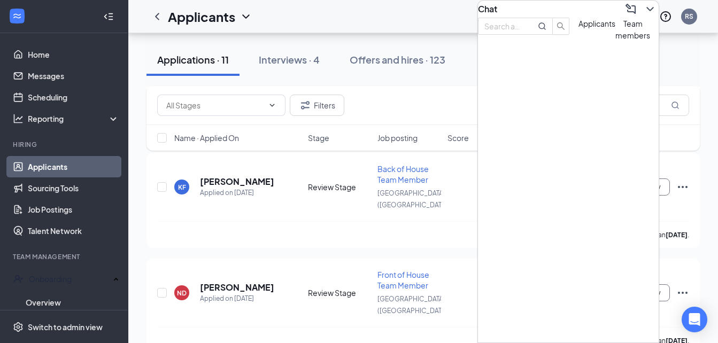
click at [643, 12] on icon "ChevronDown" at bounding box center [649, 9] width 13 height 13
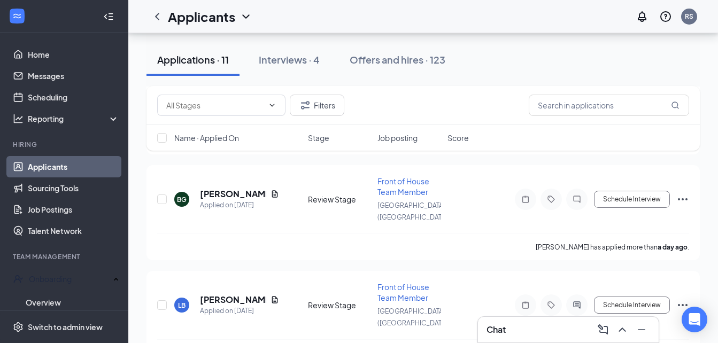
scroll to position [666, 0]
click at [561, 102] on input "text" at bounding box center [608, 105] width 160 height 21
type input "5473"
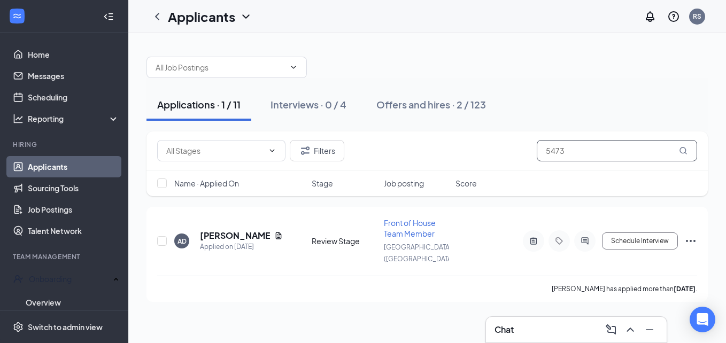
drag, startPoint x: 571, startPoint y: 153, endPoint x: 499, endPoint y: 143, distance: 73.4
click at [499, 143] on div "Filters 5473" at bounding box center [427, 150] width 540 height 21
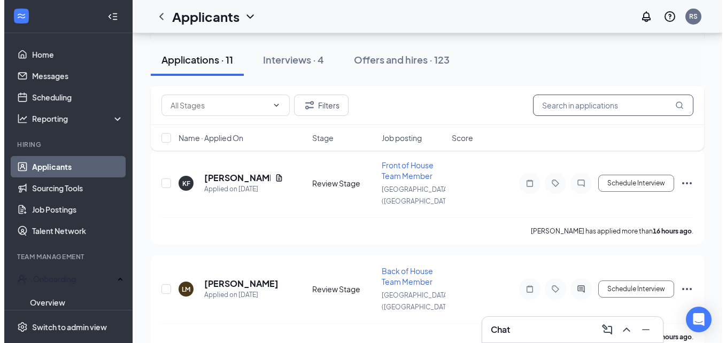
scroll to position [258, 0]
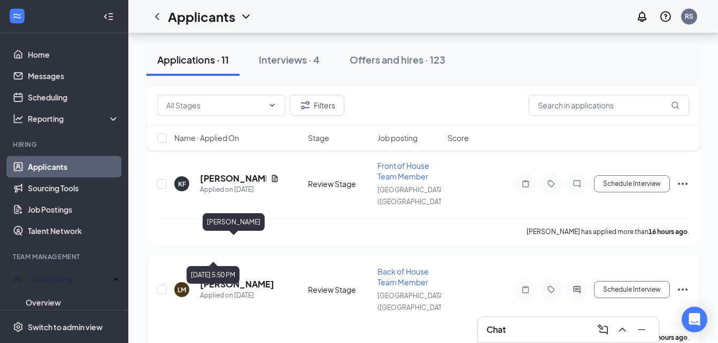
click at [232, 278] on h5 "[PERSON_NAME]" at bounding box center [237, 284] width 74 height 12
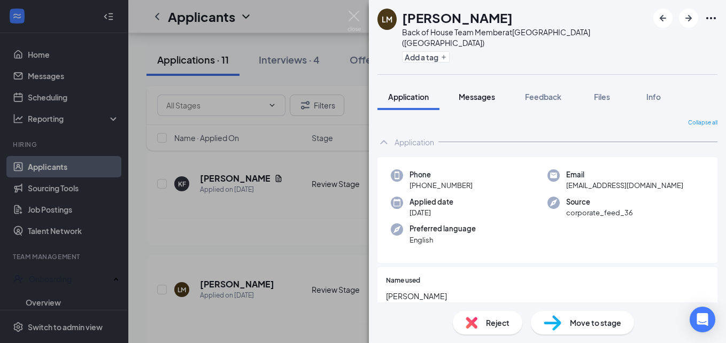
click at [486, 92] on span "Messages" at bounding box center [476, 97] width 36 height 10
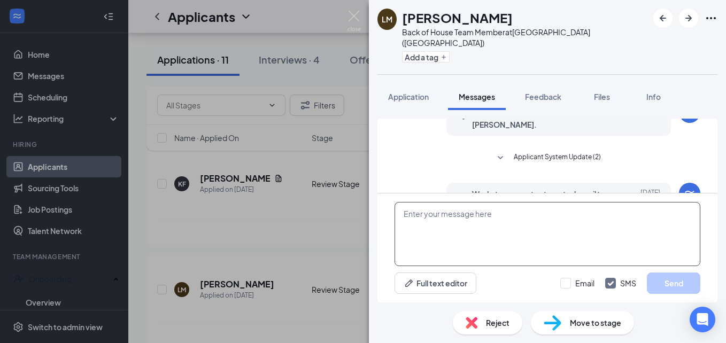
click at [442, 222] on textarea at bounding box center [547, 234] width 306 height 64
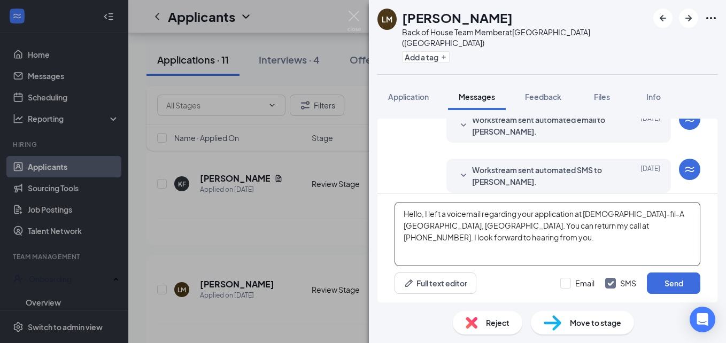
click at [453, 248] on textarea "Hello, I left a voicemail regarding your application at [DEMOGRAPHIC_DATA]-fil-…" at bounding box center [547, 234] width 306 height 64
type textarea "Hello, I left a voicemail regarding your application at [DEMOGRAPHIC_DATA]-fil-…"
click at [668, 276] on button "Send" at bounding box center [673, 283] width 53 height 21
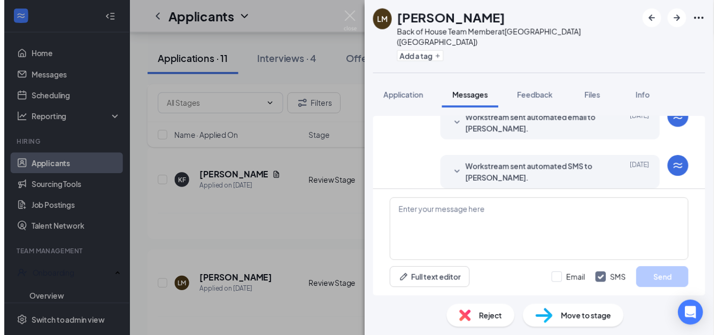
scroll to position [209, 0]
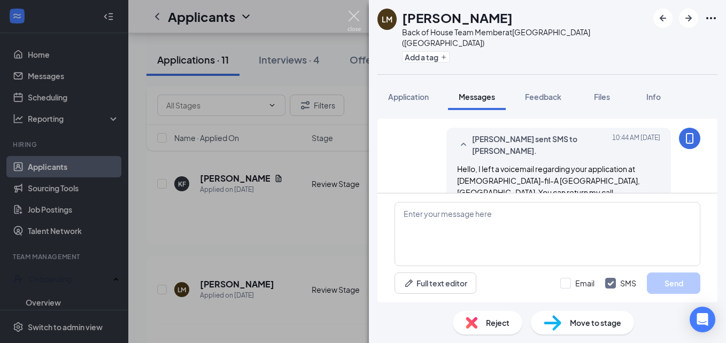
click at [354, 15] on img at bounding box center [353, 21] width 13 height 21
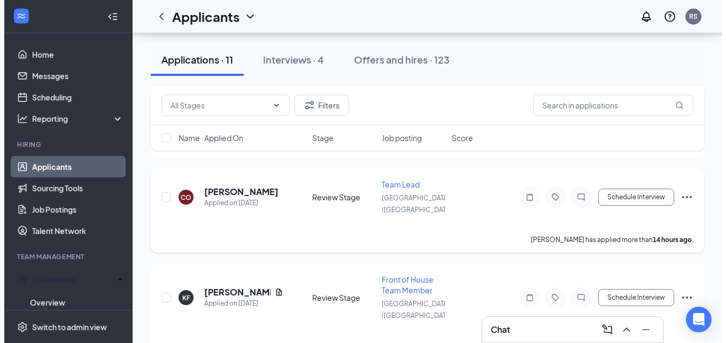
scroll to position [145, 0]
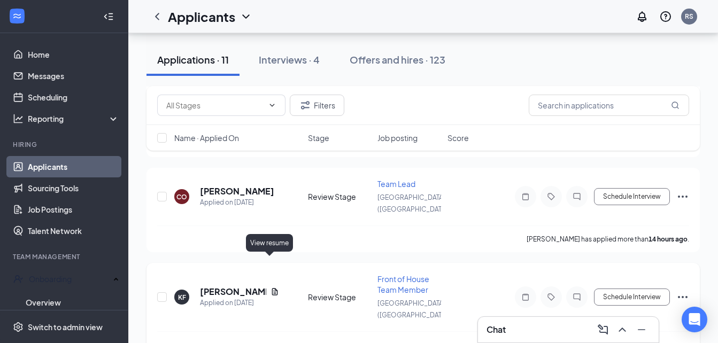
click at [271, 288] on icon "Document" at bounding box center [274, 291] width 6 height 7
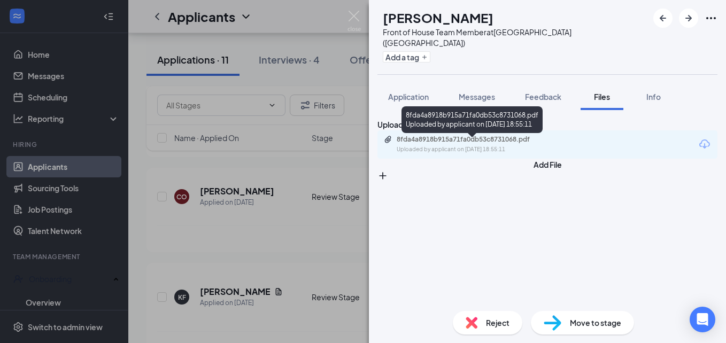
click at [533, 144] on div "8fda4a8918b915a71fa0db53c8731068.pdf" at bounding box center [471, 139] width 150 height 9
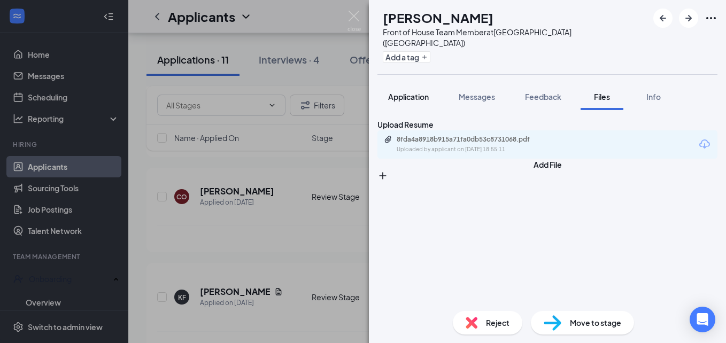
click at [429, 92] on span "Application" at bounding box center [408, 97] width 41 height 10
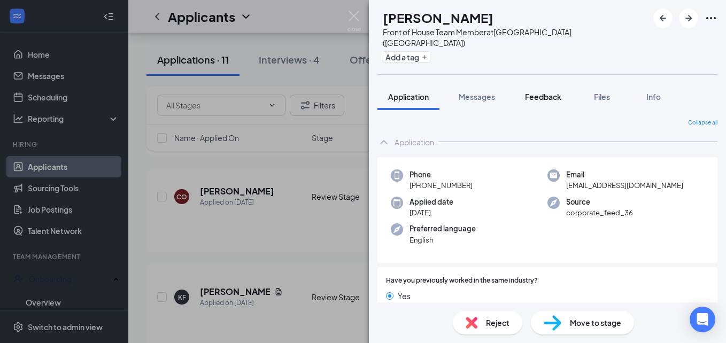
click at [547, 92] on span "Feedback" at bounding box center [543, 97] width 36 height 10
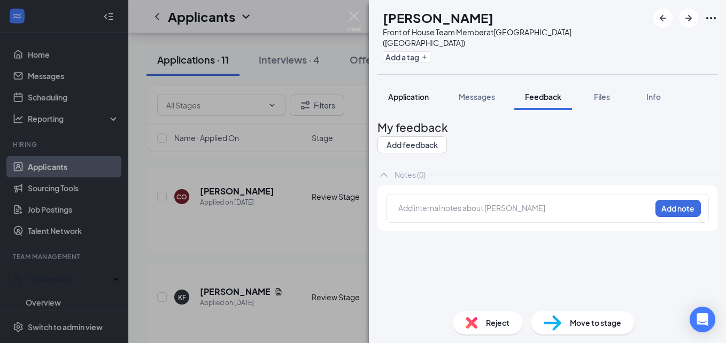
click at [408, 92] on span "Application" at bounding box center [408, 97] width 41 height 10
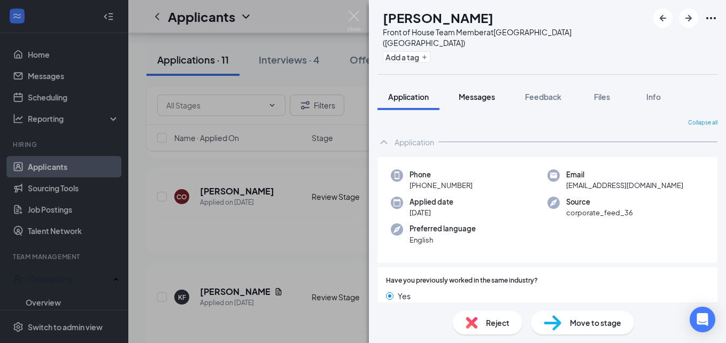
click at [473, 92] on span "Messages" at bounding box center [476, 97] width 36 height 10
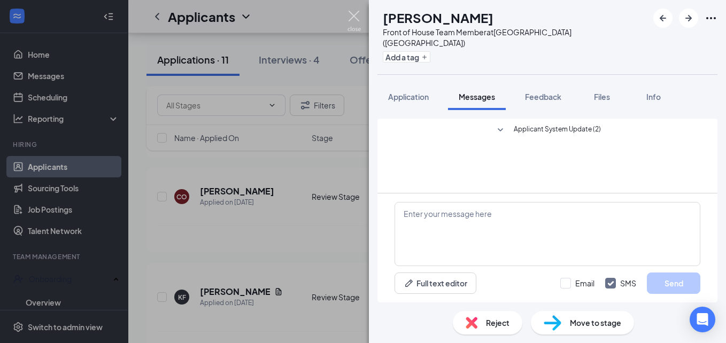
click at [354, 19] on img at bounding box center [353, 21] width 13 height 21
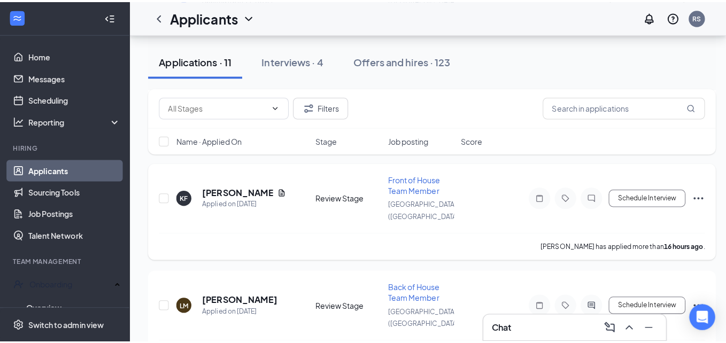
scroll to position [249, 0]
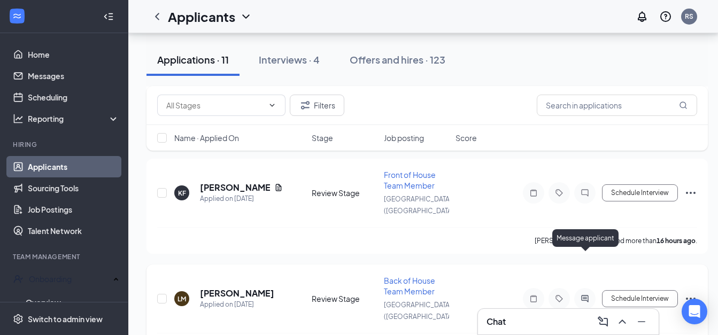
click at [583, 295] on icon "ActiveChat" at bounding box center [584, 298] width 7 height 7
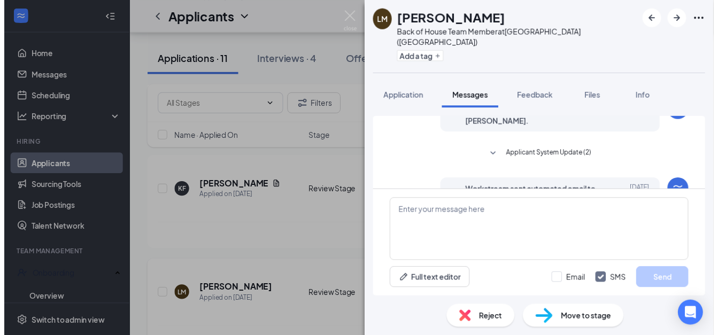
scroll to position [209, 0]
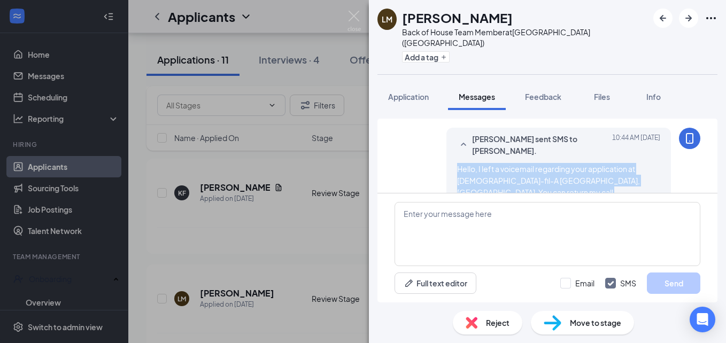
drag, startPoint x: 447, startPoint y: 147, endPoint x: 622, endPoint y: 174, distance: 177.3
click at [622, 174] on div "[PERSON_NAME] sent SMS to [PERSON_NAME]. [DATE] 10:44 AM Hello, I left a voicem…" at bounding box center [558, 172] width 224 height 88
drag, startPoint x: 622, startPoint y: 174, endPoint x: 571, endPoint y: 156, distance: 54.4
click at [354, 12] on img at bounding box center [353, 21] width 13 height 21
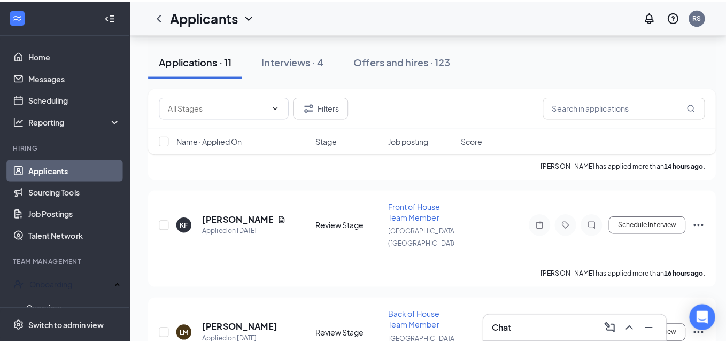
scroll to position [219, 0]
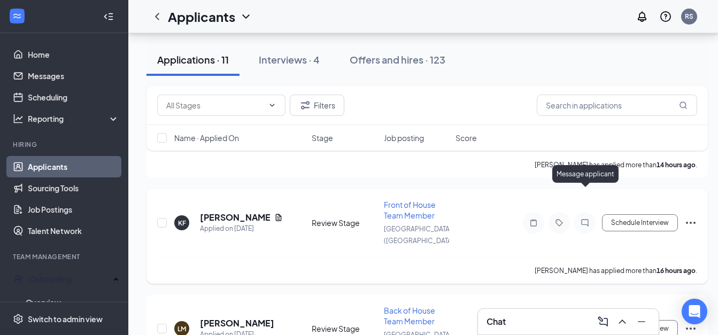
click at [585, 219] on icon "ChatInactive" at bounding box center [584, 222] width 7 height 7
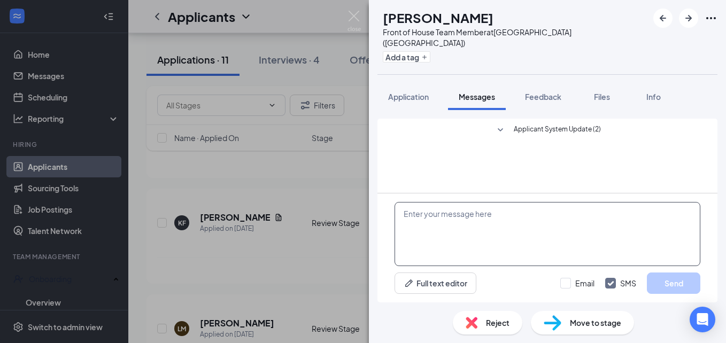
click at [461, 209] on textarea at bounding box center [547, 234] width 306 height 64
paste textarea "Hello, I left a voicemail regarding your application at [DEMOGRAPHIC_DATA]-fil-…"
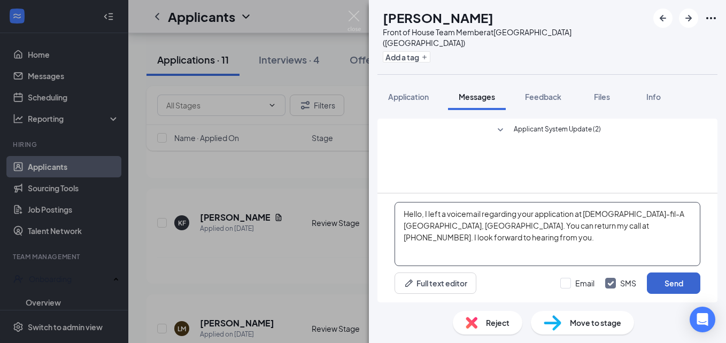
type textarea "Hello, I left a voicemail regarding your application at [DEMOGRAPHIC_DATA]-fil-…"
click at [676, 285] on button "Send" at bounding box center [673, 283] width 53 height 21
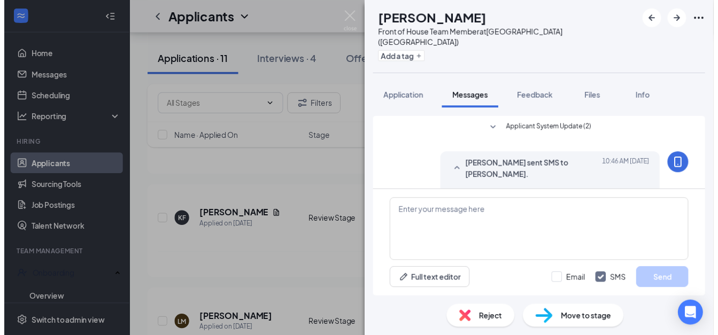
scroll to position [38, 0]
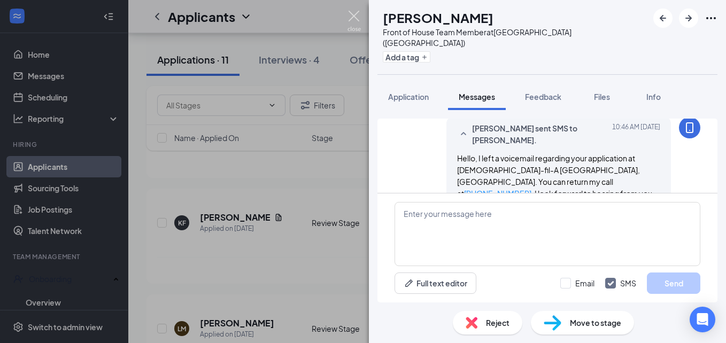
click at [353, 17] on img at bounding box center [353, 21] width 13 height 21
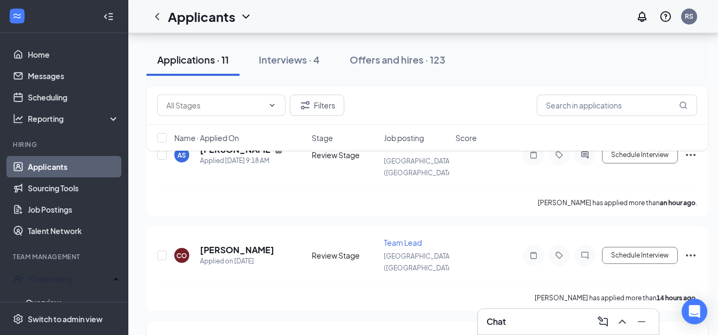
scroll to position [78, 0]
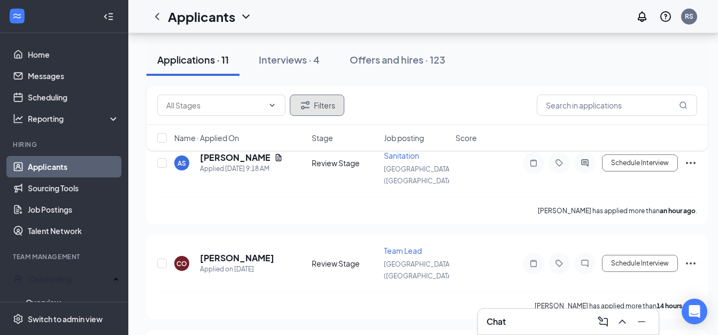
click at [307, 112] on button "Filters" at bounding box center [317, 105] width 55 height 21
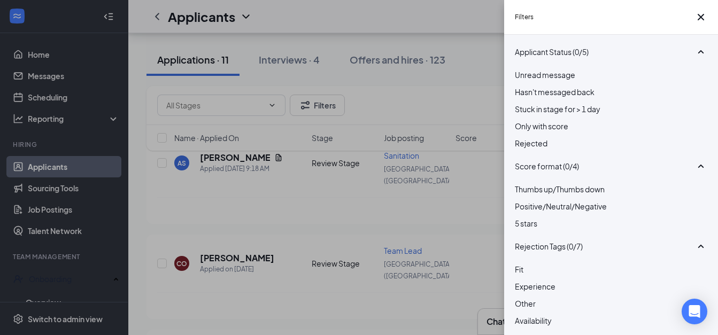
click at [519, 137] on div at bounding box center [611, 137] width 192 height 0
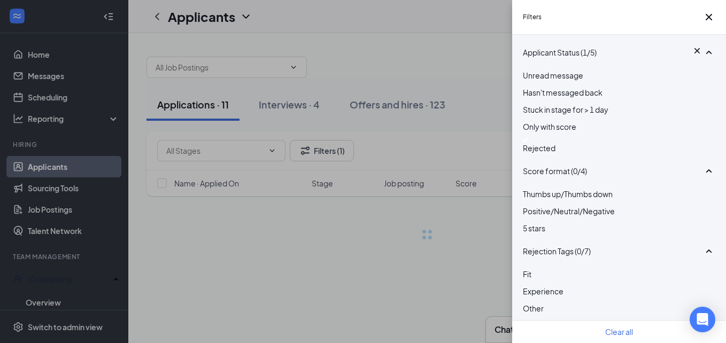
click at [464, 98] on div "Filters Applicant Status (1/5) Unread message Hasn't messaged back Stuck in sta…" at bounding box center [363, 171] width 726 height 343
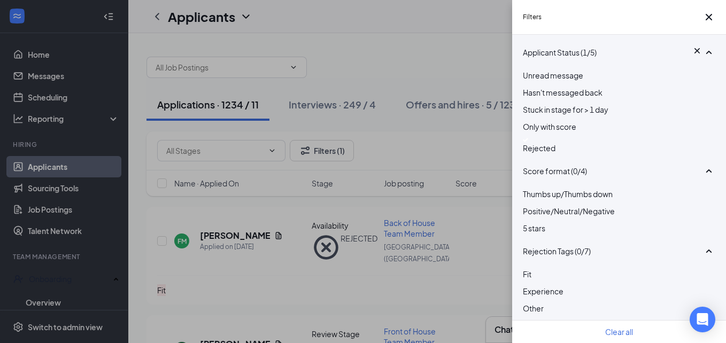
click at [464, 98] on div "Filters Applicant Status (1/5) Unread message Hasn't messaged back Stuck in sta…" at bounding box center [363, 171] width 726 height 343
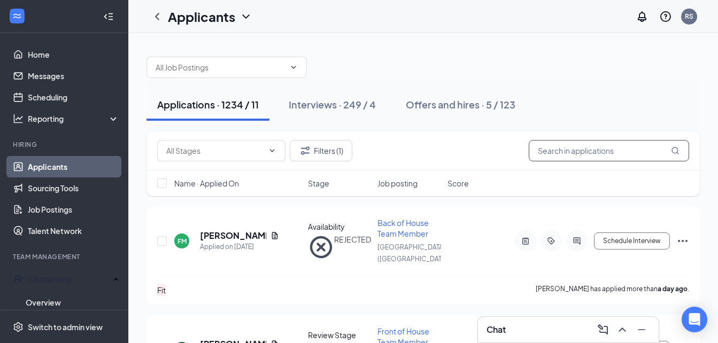
click at [591, 151] on input "text" at bounding box center [608, 150] width 160 height 21
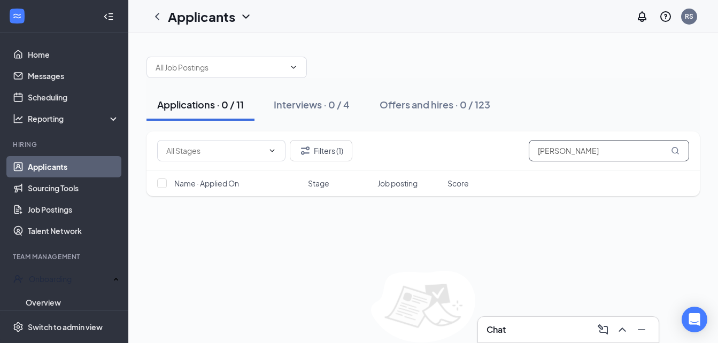
type input "[PERSON_NAME]"
drag, startPoint x: 591, startPoint y: 151, endPoint x: 509, endPoint y: 148, distance: 82.9
click at [509, 148] on div "Filters (1) [PERSON_NAME]" at bounding box center [423, 150] width 532 height 21
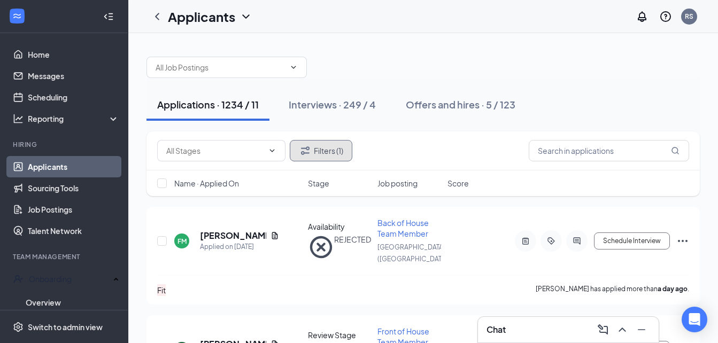
click at [314, 156] on button "Filters (1)" at bounding box center [321, 150] width 63 height 21
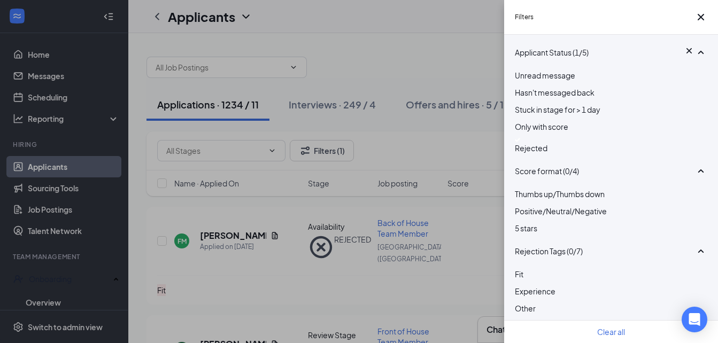
click at [520, 142] on img at bounding box center [517, 140] width 5 height 4
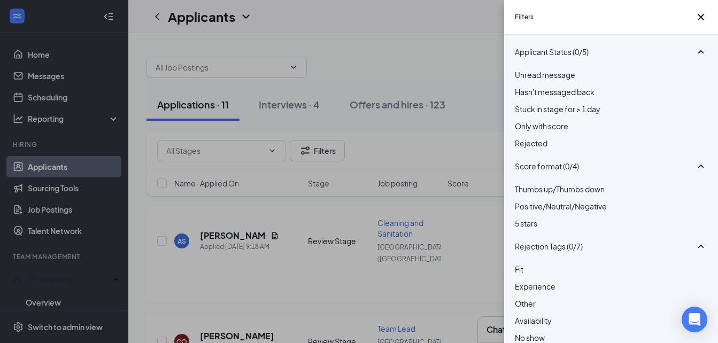
click at [425, 73] on div "Filters Applicant Status (0/5) Unread message Hasn't messaged back Stuck in sta…" at bounding box center [359, 171] width 718 height 343
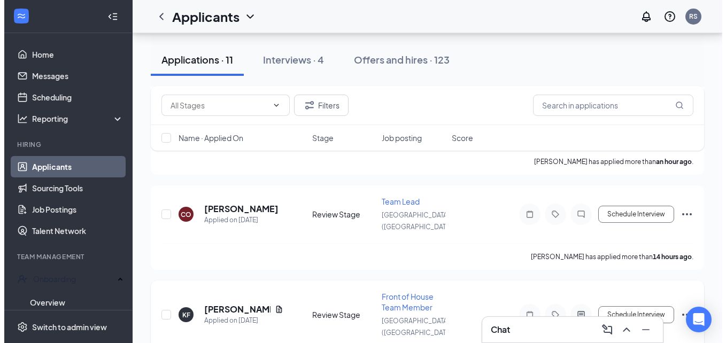
scroll to position [123, 0]
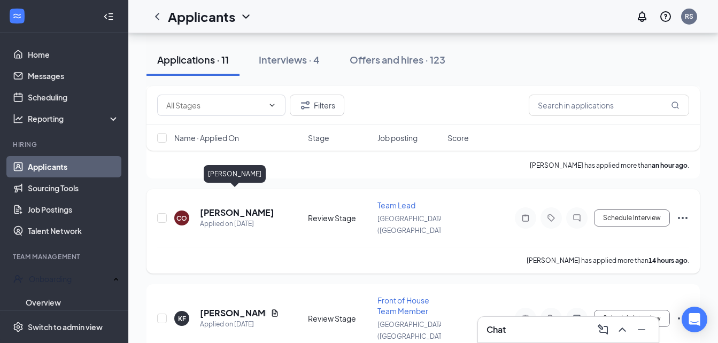
click at [235, 200] on div "CO [PERSON_NAME] Applied on [DATE] Review Stage Team Lead Manhattan ([GEOGRAPHI…" at bounding box center [423, 223] width 532 height 47
click at [238, 207] on h5 "[PERSON_NAME]" at bounding box center [237, 213] width 74 height 12
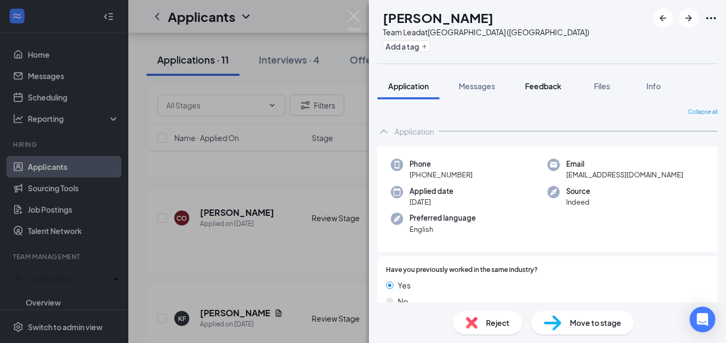
click at [539, 90] on span "Feedback" at bounding box center [543, 86] width 36 height 10
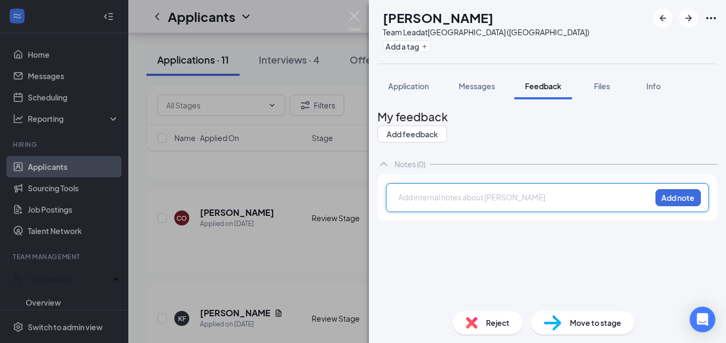
click at [434, 201] on div at bounding box center [525, 197] width 252 height 11
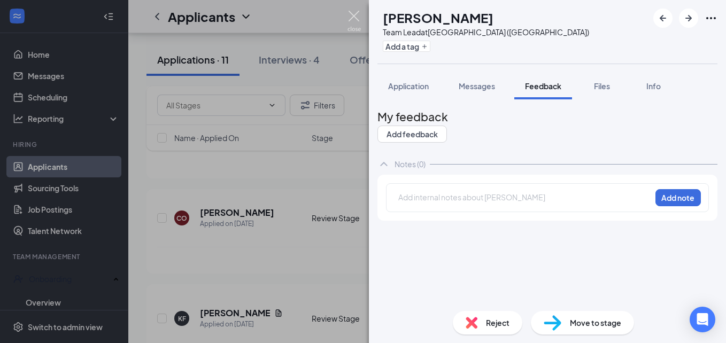
click at [353, 15] on img at bounding box center [353, 21] width 13 height 21
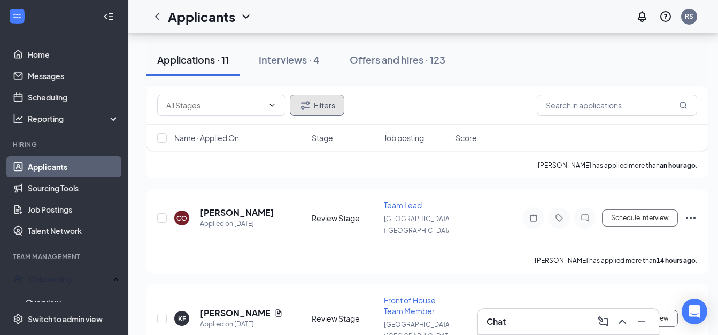
click at [330, 99] on button "Filters" at bounding box center [317, 105] width 55 height 21
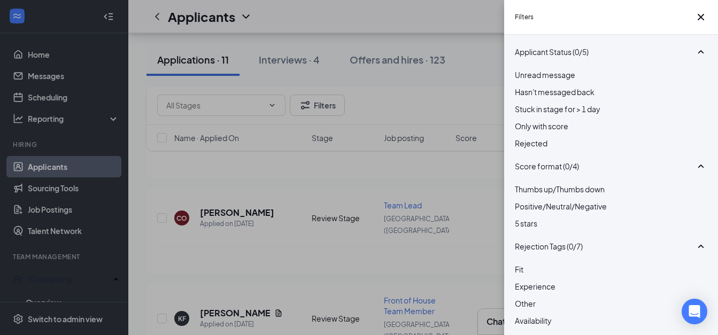
drag, startPoint x: 518, startPoint y: 159, endPoint x: 473, endPoint y: 110, distance: 66.6
click at [473, 110] on div "Filters Applicant Status (0/5) Unread message Hasn't messaged back Stuck in sta…" at bounding box center [359, 167] width 718 height 335
click at [520, 137] on div at bounding box center [611, 137] width 192 height 0
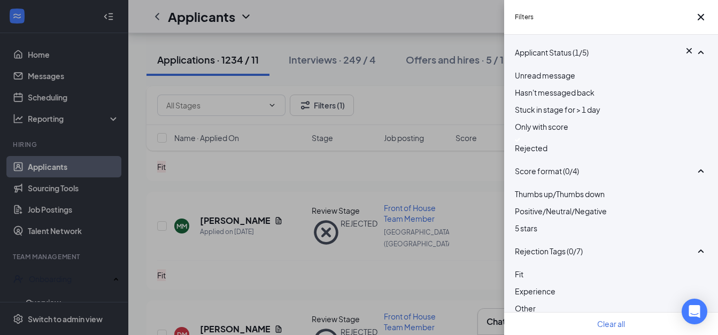
click at [474, 93] on div "Filters Applicant Status (1/5) Unread message Hasn't messaged back Stuck in sta…" at bounding box center [359, 167] width 718 height 335
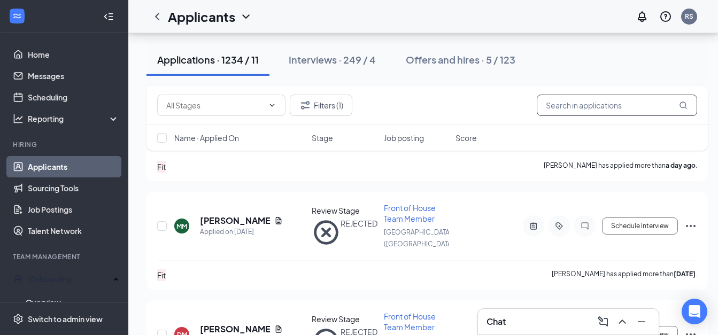
click at [590, 107] on input "text" at bounding box center [616, 105] width 160 height 21
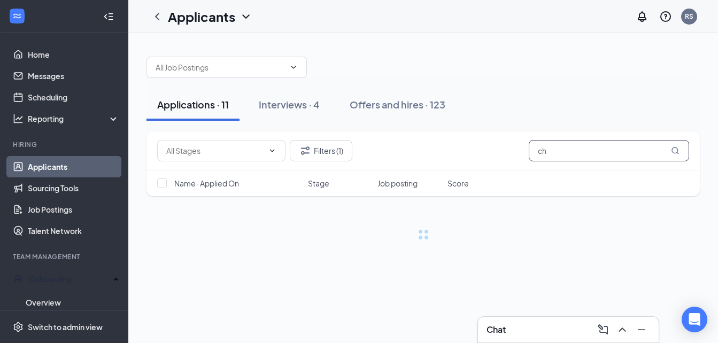
type input "c"
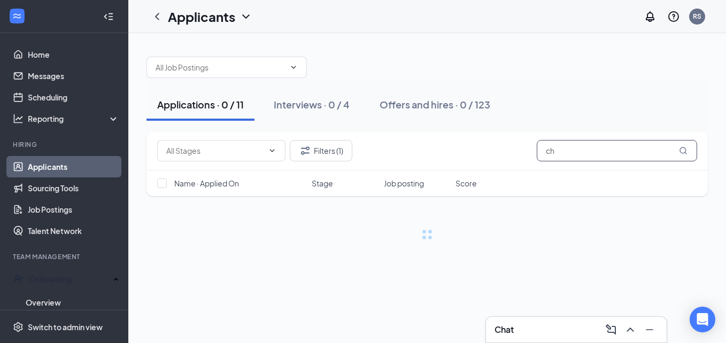
type input "c"
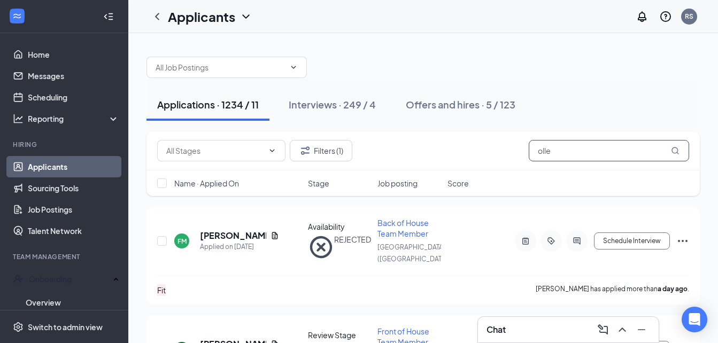
type input "[PERSON_NAME]"
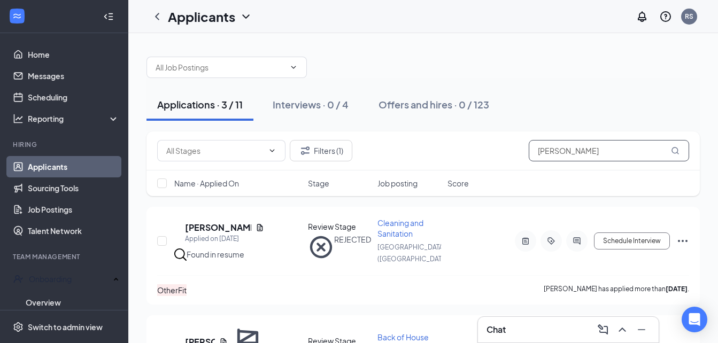
drag, startPoint x: 558, startPoint y: 149, endPoint x: 500, endPoint y: 149, distance: 58.8
click at [500, 149] on div "Filters (1) [PERSON_NAME]" at bounding box center [423, 150] width 532 height 21
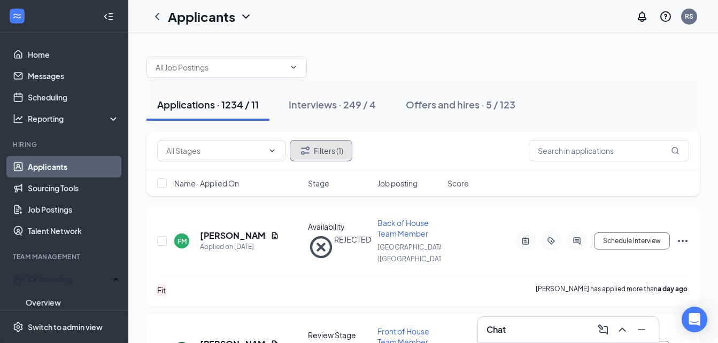
click at [342, 142] on button "Filters (1)" at bounding box center [321, 150] width 63 height 21
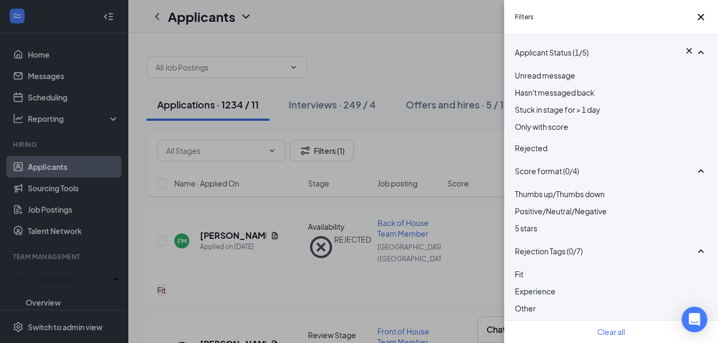
click at [520, 142] on img at bounding box center [517, 140] width 5 height 4
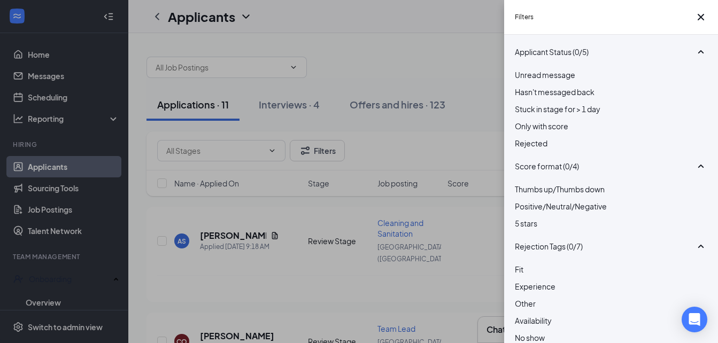
click at [430, 22] on div "Filters Applicant Status (0/5) Unread message Hasn't messaged back Stuck in sta…" at bounding box center [359, 171] width 718 height 343
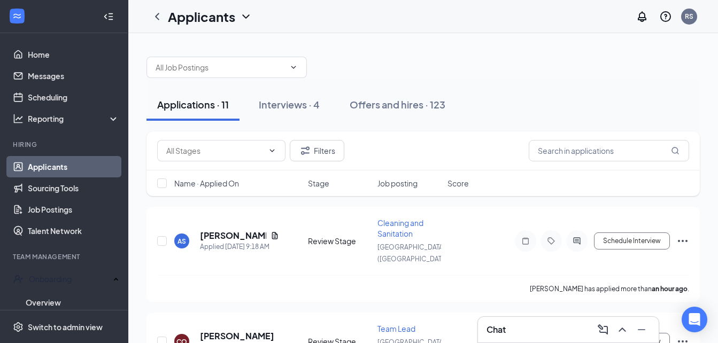
drag, startPoint x: 430, startPoint y: 22, endPoint x: 402, endPoint y: 52, distance: 41.2
click at [402, 52] on div at bounding box center [422, 62] width 553 height 32
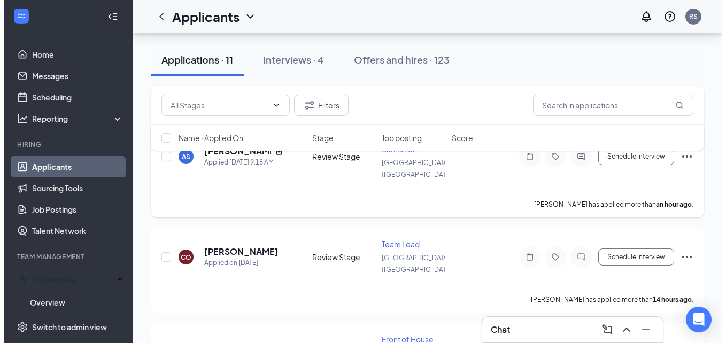
scroll to position [89, 0]
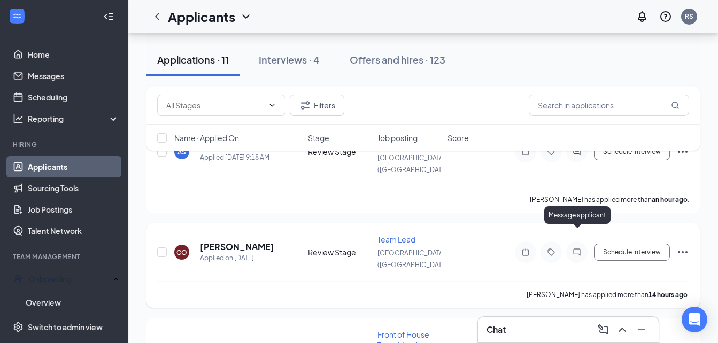
click at [579, 248] on icon "ChatInactive" at bounding box center [576, 252] width 13 height 9
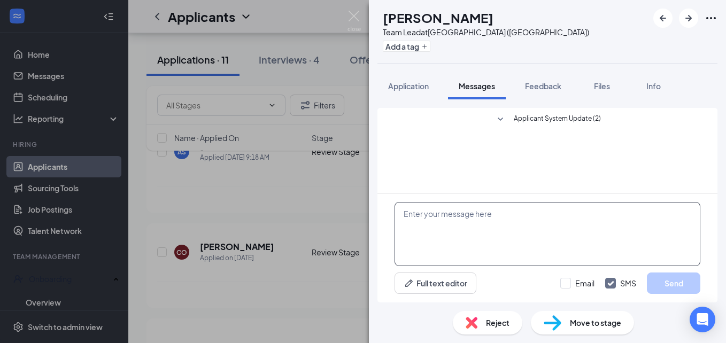
click at [496, 231] on textarea at bounding box center [547, 234] width 306 height 64
paste textarea "Hello, I left a voicemail regarding your application at [DEMOGRAPHIC_DATA]-fil-…"
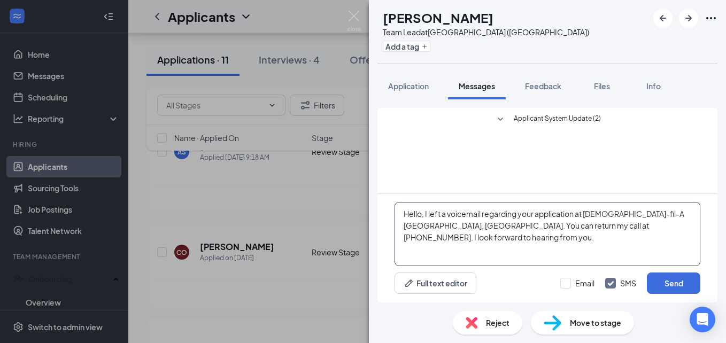
click at [481, 217] on textarea "Hello, I left a voicemail regarding your application at [DEMOGRAPHIC_DATA]-fil-…" at bounding box center [547, 234] width 306 height 64
click at [496, 237] on textarea "Hello, I gave you a call regarding your application at [DEMOGRAPHIC_DATA]-fil-A…" at bounding box center [547, 234] width 306 height 64
type textarea "Hello, I gave you a call regarding your application at [DEMOGRAPHIC_DATA]-fil-A…"
click at [679, 287] on button "Send" at bounding box center [673, 283] width 53 height 21
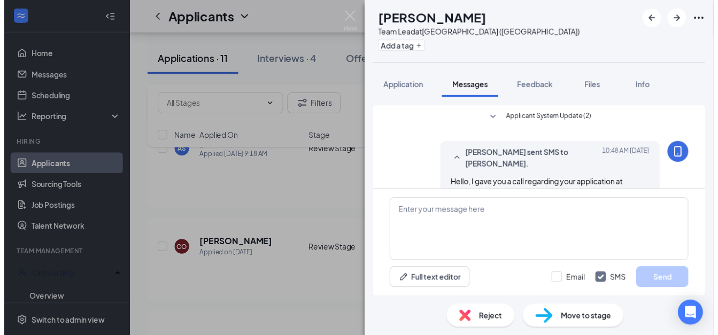
scroll to position [27, 0]
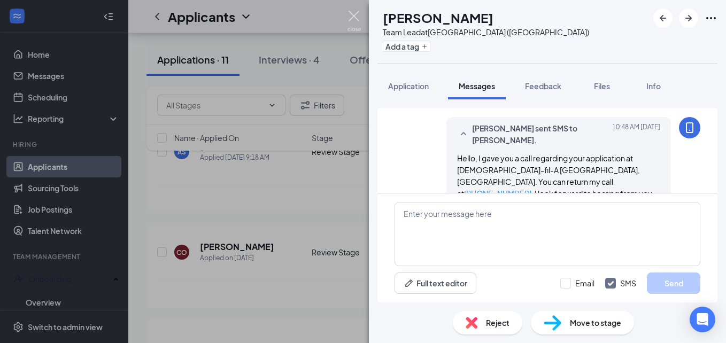
click at [348, 14] on img at bounding box center [353, 21] width 13 height 21
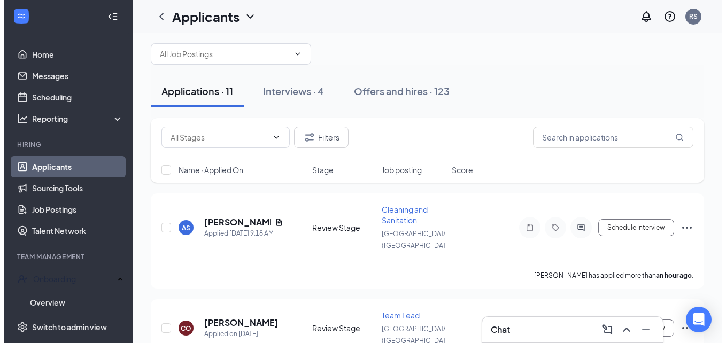
scroll to position [13, 0]
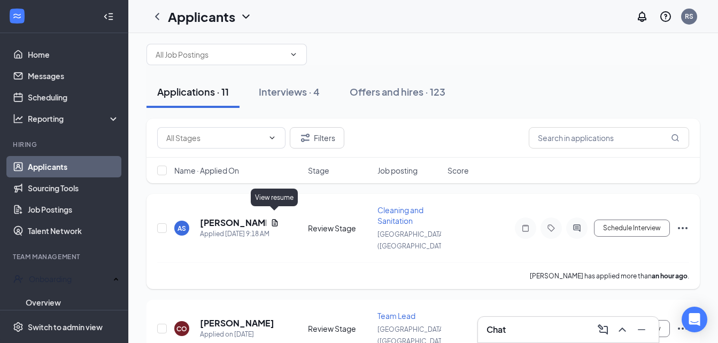
click at [275, 219] on icon "Document" at bounding box center [274, 222] width 6 height 7
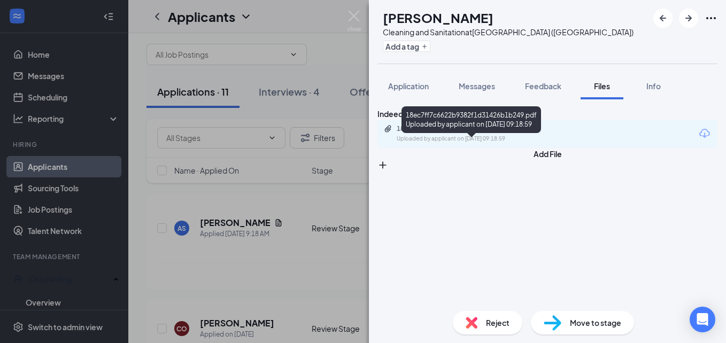
click at [486, 133] on div "18ec7ff7c6622b9382f1d31426b1b249.pdf" at bounding box center [471, 128] width 150 height 9
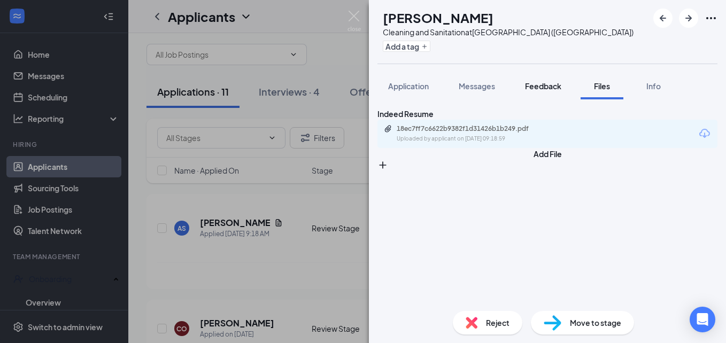
click at [558, 90] on span "Feedback" at bounding box center [543, 86] width 36 height 10
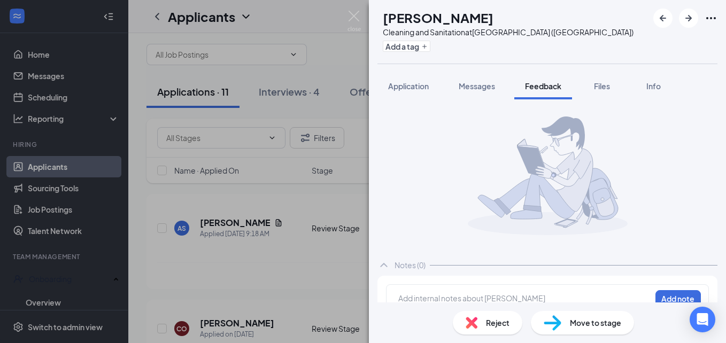
click at [431, 297] on div at bounding box center [525, 298] width 252 height 11
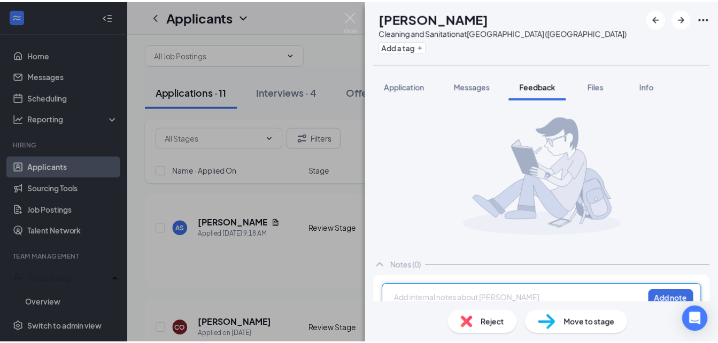
scroll to position [1, 0]
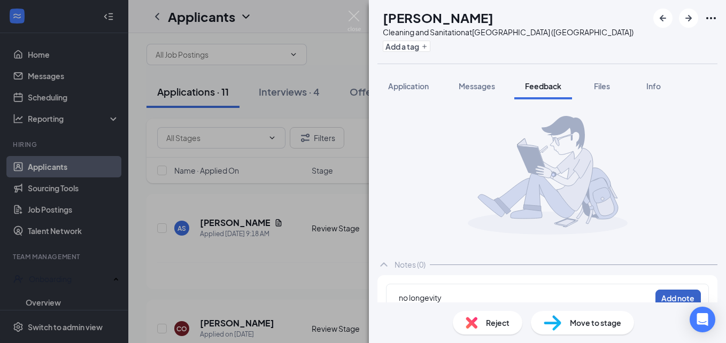
click at [664, 295] on button "Add note" at bounding box center [677, 298] width 45 height 17
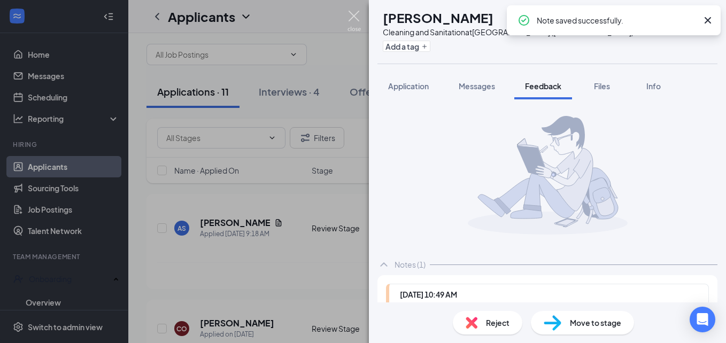
click at [355, 22] on img at bounding box center [353, 21] width 13 height 21
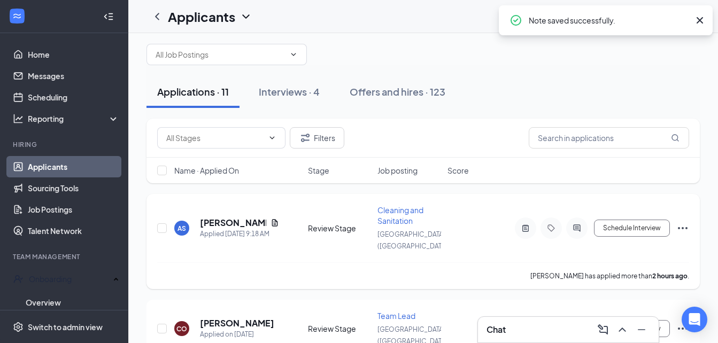
click at [683, 222] on icon "Ellipses" at bounding box center [682, 228] width 13 height 13
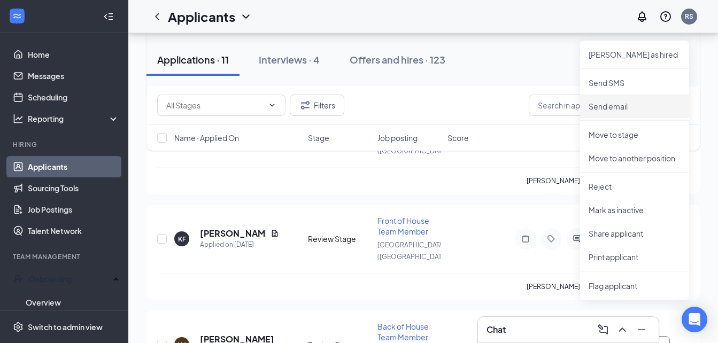
scroll to position [204, 0]
click at [603, 186] on p "Reject" at bounding box center [634, 185] width 92 height 11
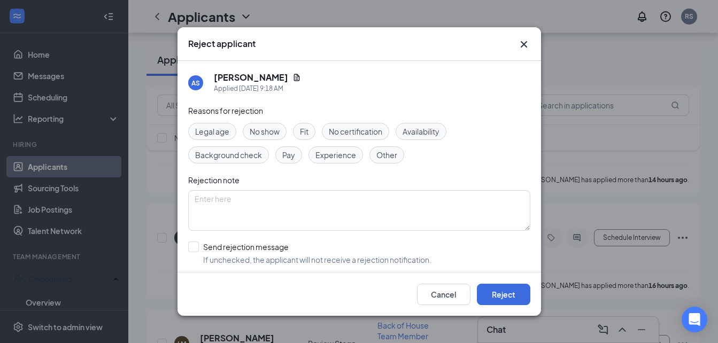
click at [303, 133] on span "Fit" at bounding box center [304, 132] width 9 height 12
click at [495, 294] on button "Reject" at bounding box center [503, 294] width 53 height 21
click at [495, 294] on button "button" at bounding box center [503, 294] width 53 height 21
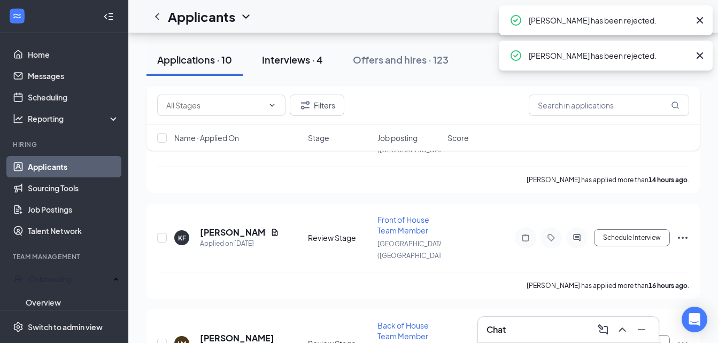
click at [294, 61] on div "Interviews · 4" at bounding box center [292, 59] width 61 height 13
